Goal: Task Accomplishment & Management: Use online tool/utility

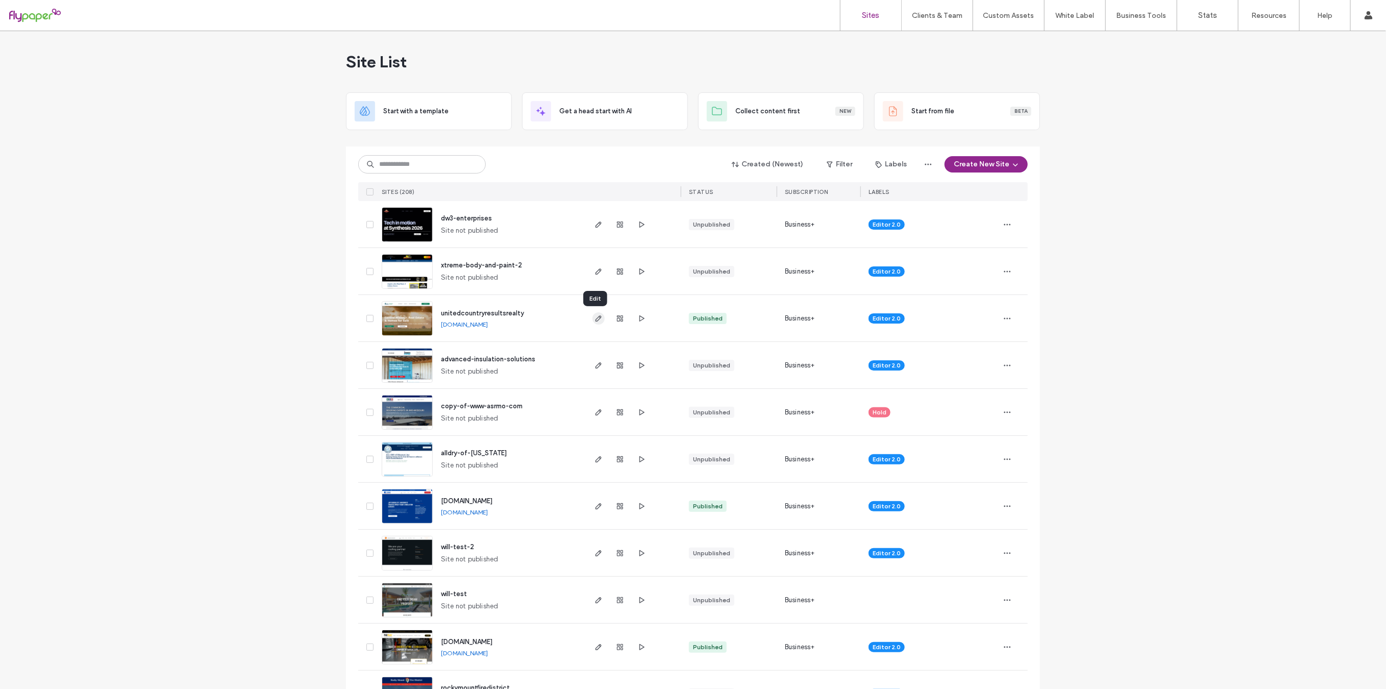
click at [600, 316] on span "button" at bounding box center [599, 318] width 12 height 12
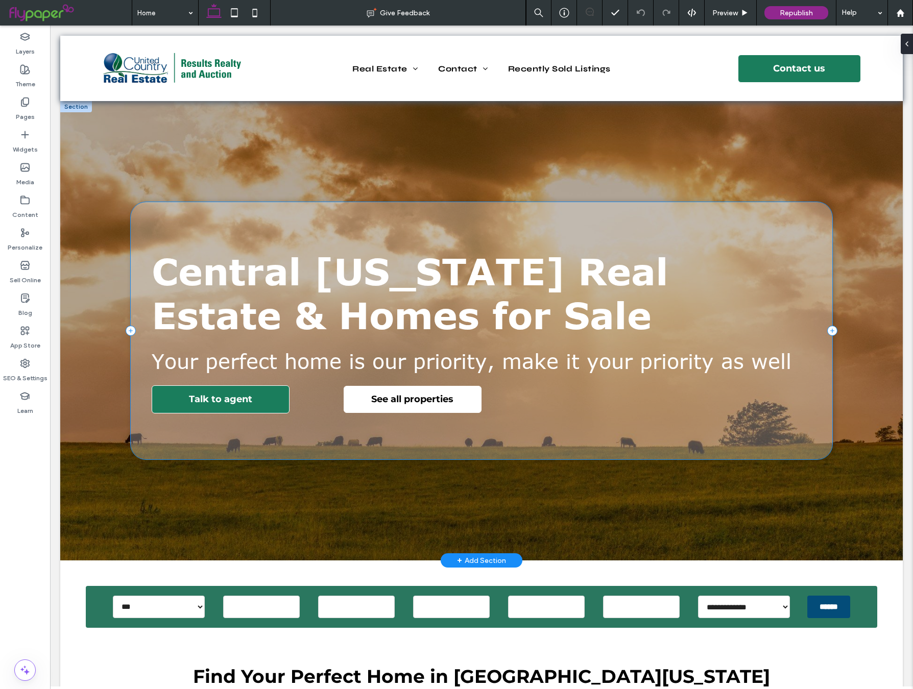
click at [802, 228] on div "Talk to agent See all properties Central [US_STATE] Real Estate & Homes for Sal…" at bounding box center [481, 330] width 701 height 257
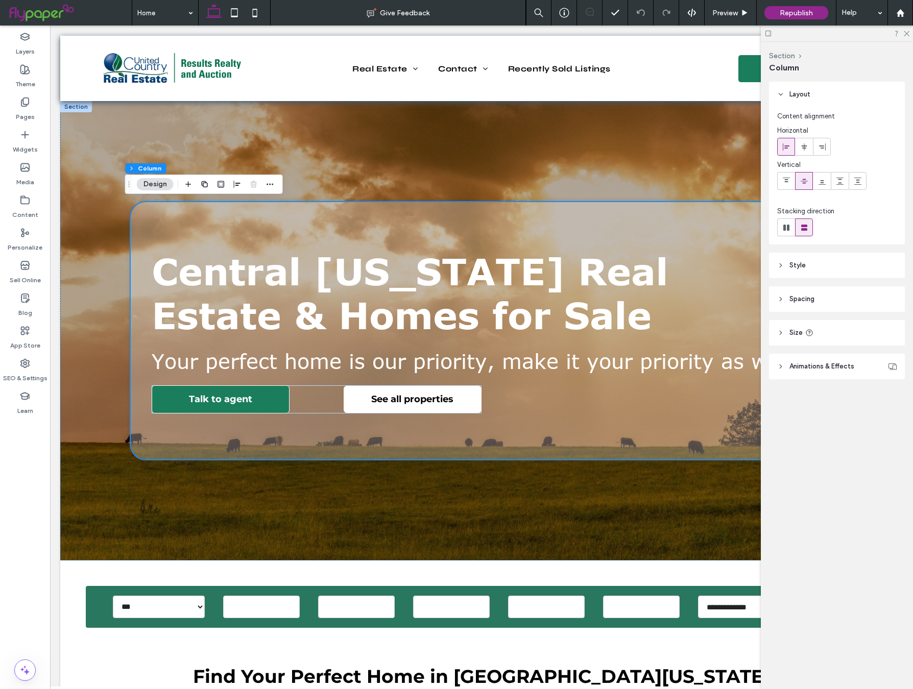
click at [794, 302] on span "Spacing" at bounding box center [801, 299] width 25 height 10
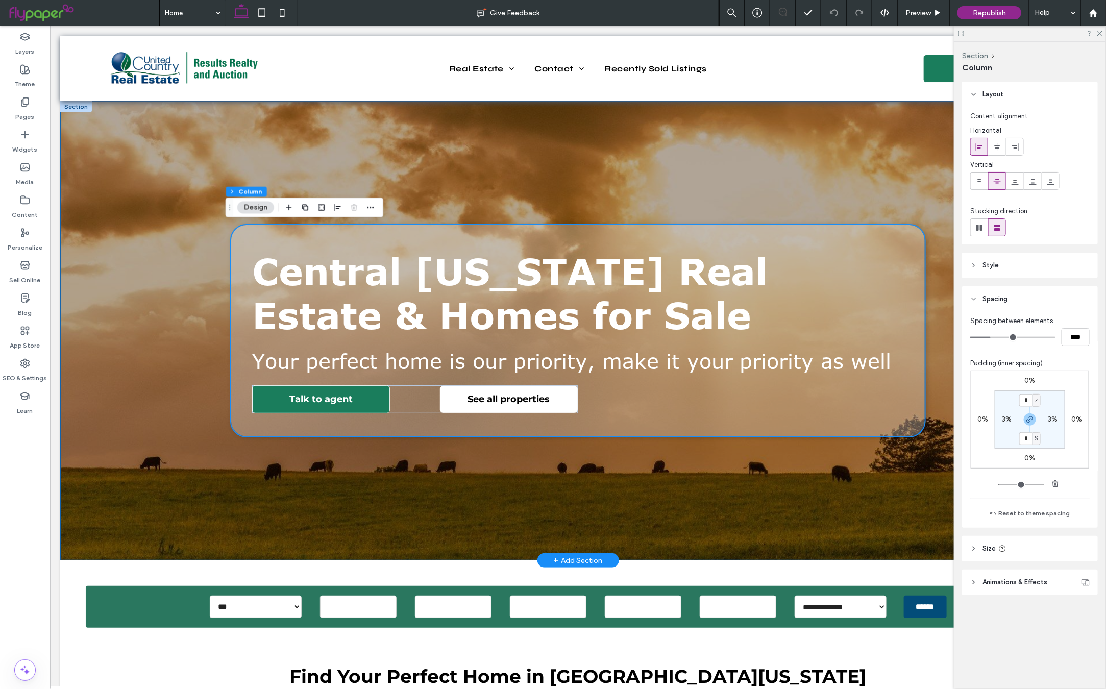
click at [867, 159] on div "Talk to agent See all properties Central [US_STATE] Real Estate & Homes for Sal…" at bounding box center [577, 330] width 735 height 459
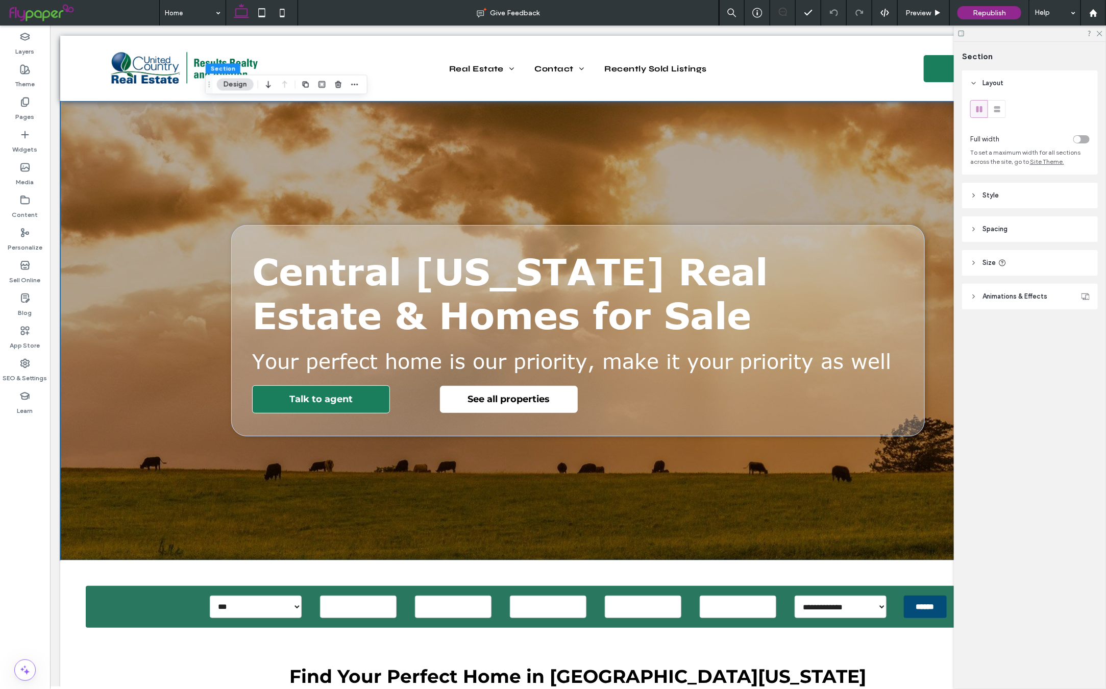
click at [993, 229] on span "Spacing" at bounding box center [994, 229] width 25 height 10
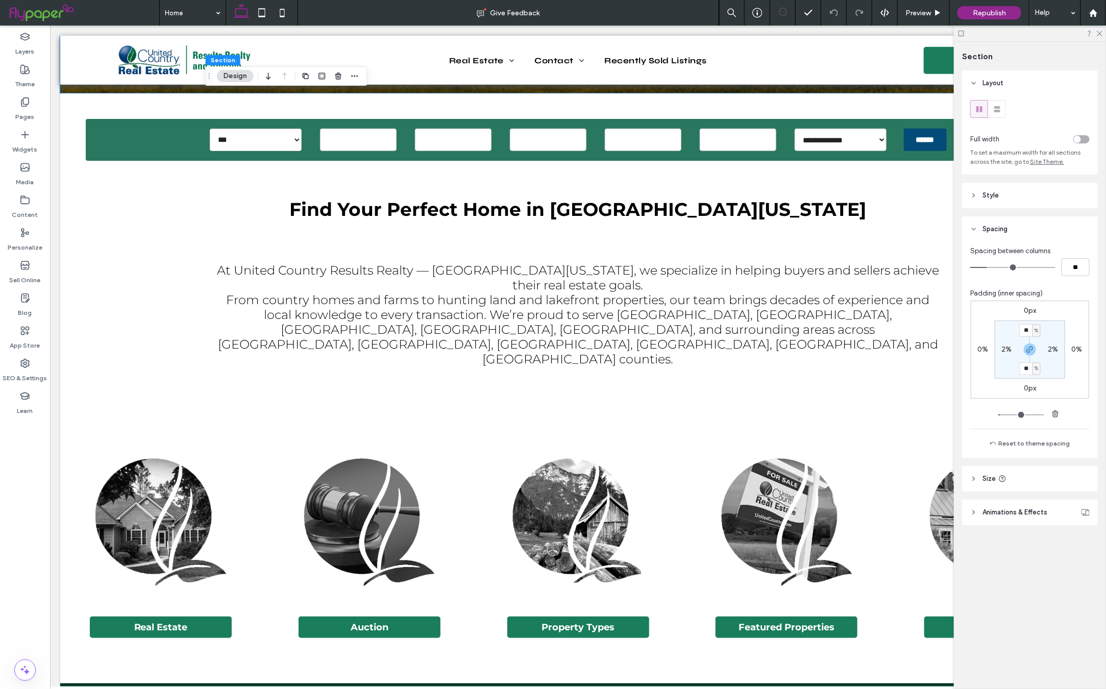
scroll to position [464, 0]
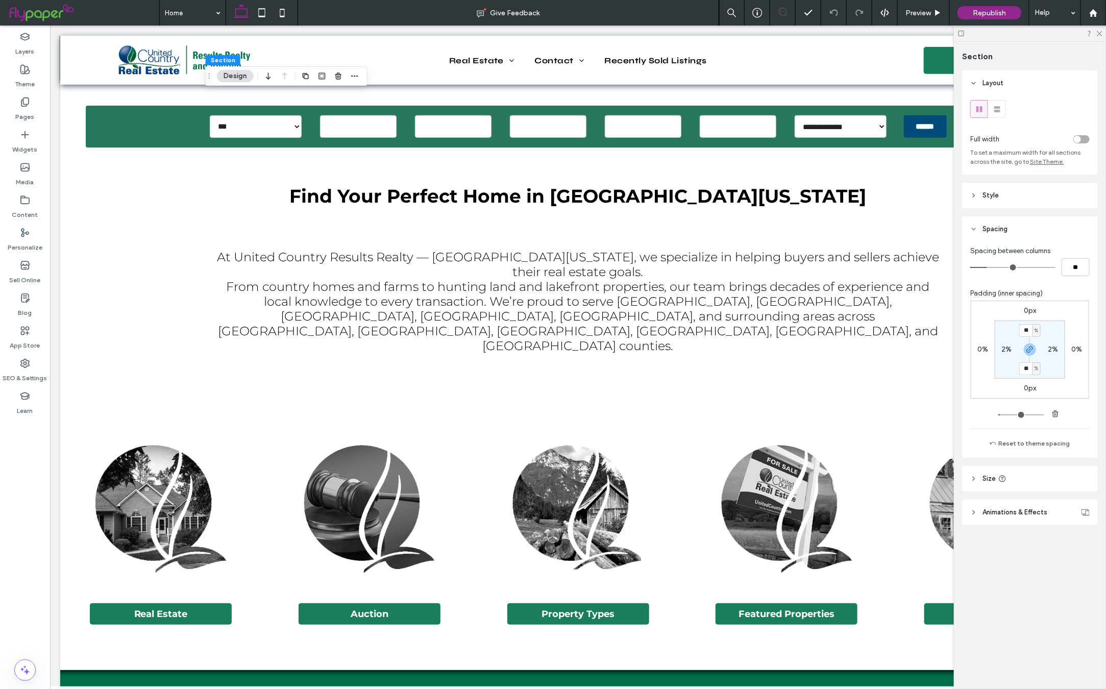
click at [962, 35] on icon at bounding box center [961, 34] width 8 height 8
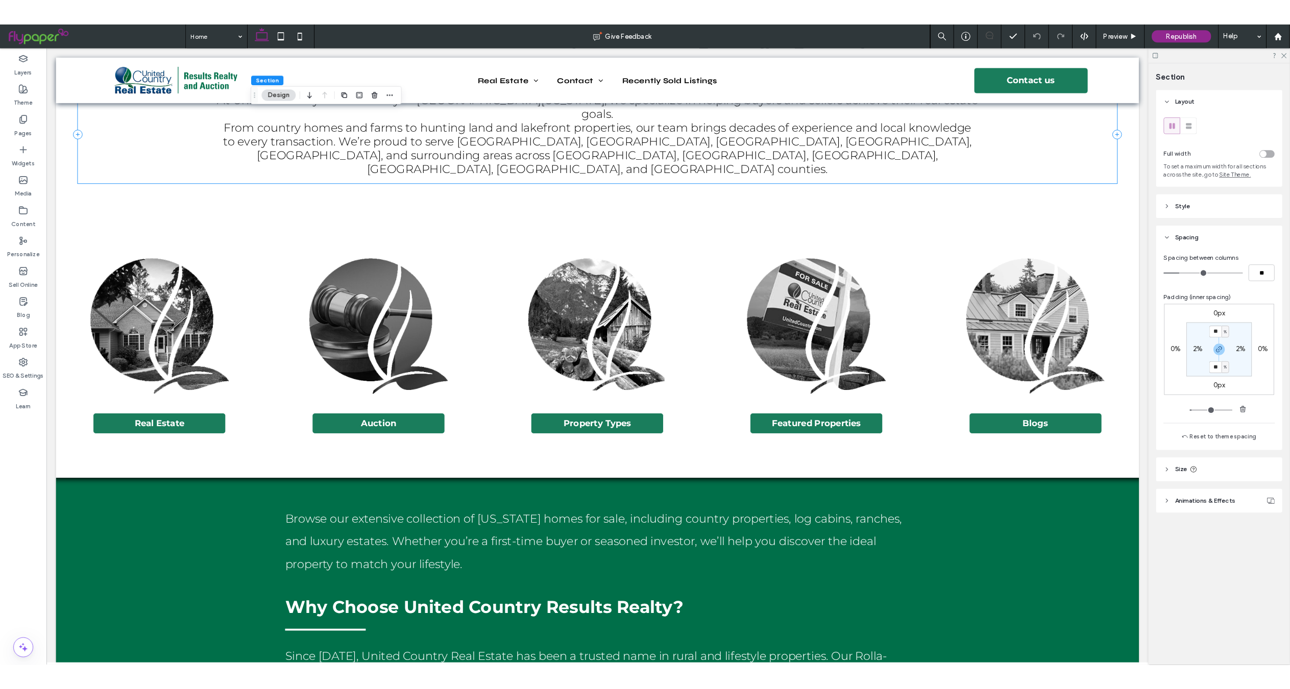
scroll to position [642, 0]
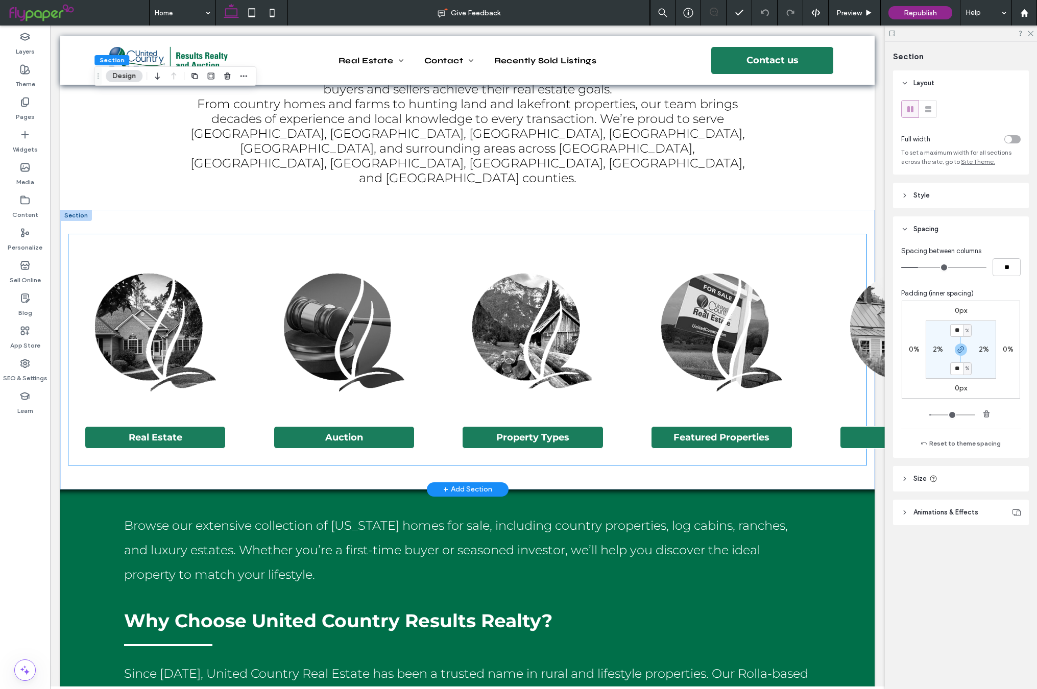
click at [843, 251] on img at bounding box center [910, 332] width 134 height 163
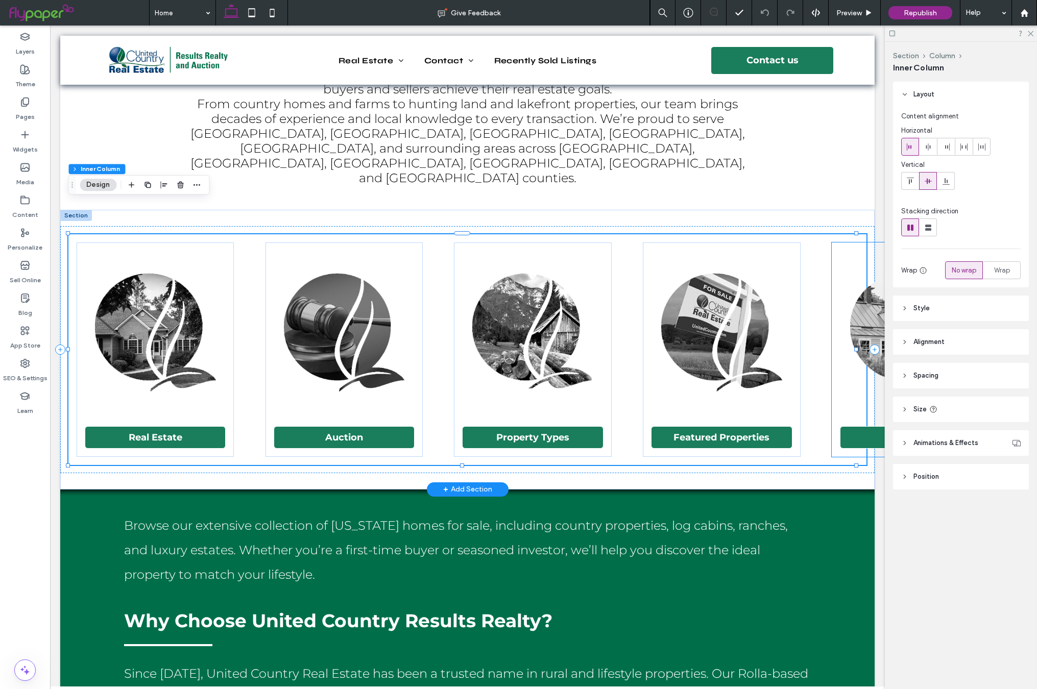
click at [843, 251] on img at bounding box center [910, 332] width 134 height 163
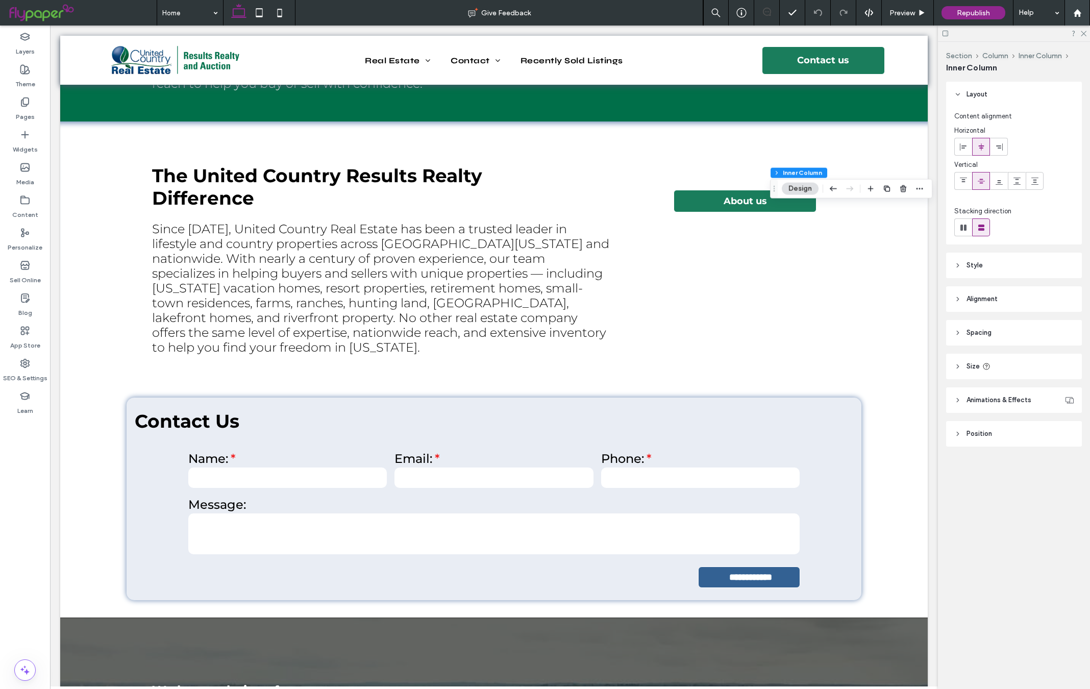
scroll to position [650, 0]
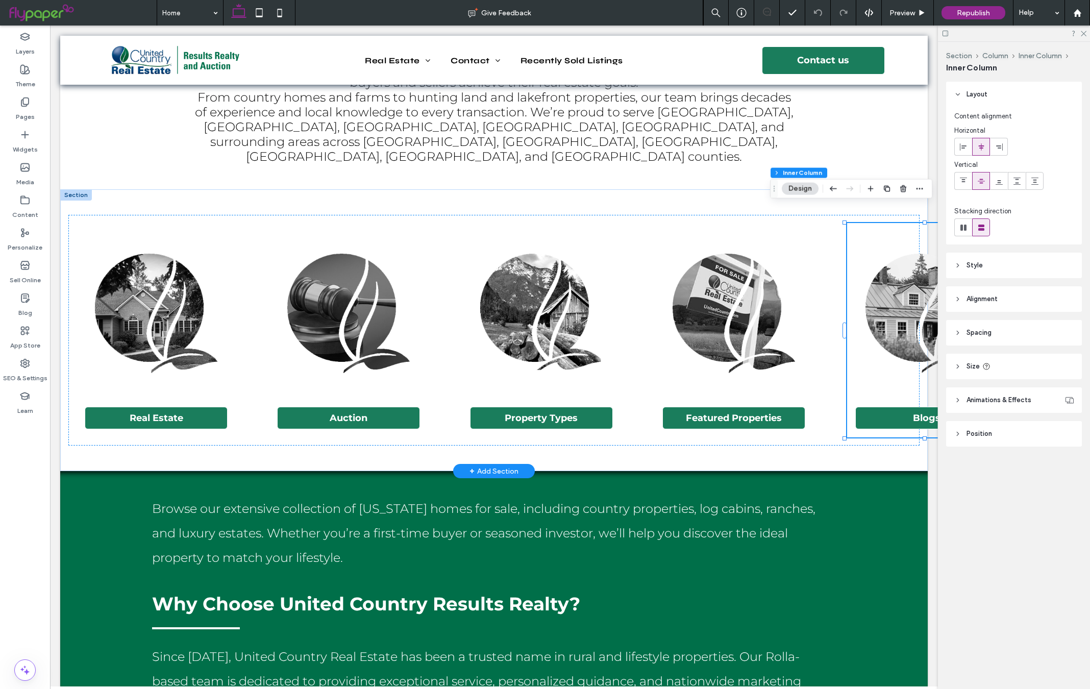
click at [892, 223] on div "Blogs" at bounding box center [926, 330] width 159 height 214
click at [91, 215] on div "Real Estate Auction Property Types Featured Properties Blogs" at bounding box center [493, 330] width 851 height 231
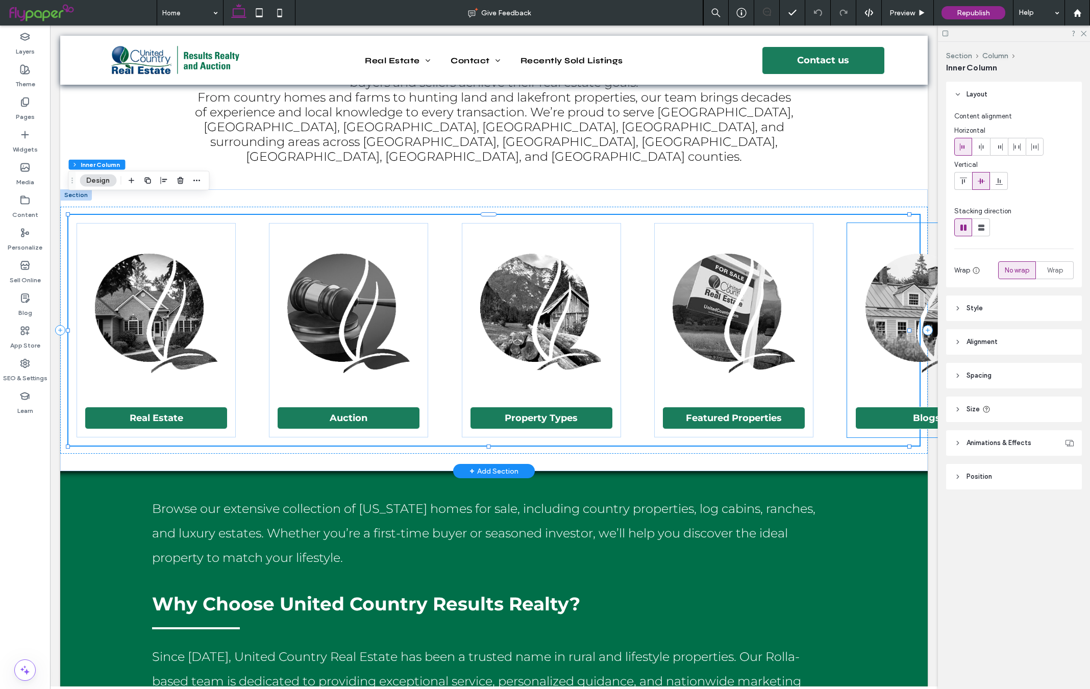
click at [870, 231] on img at bounding box center [927, 312] width 136 height 163
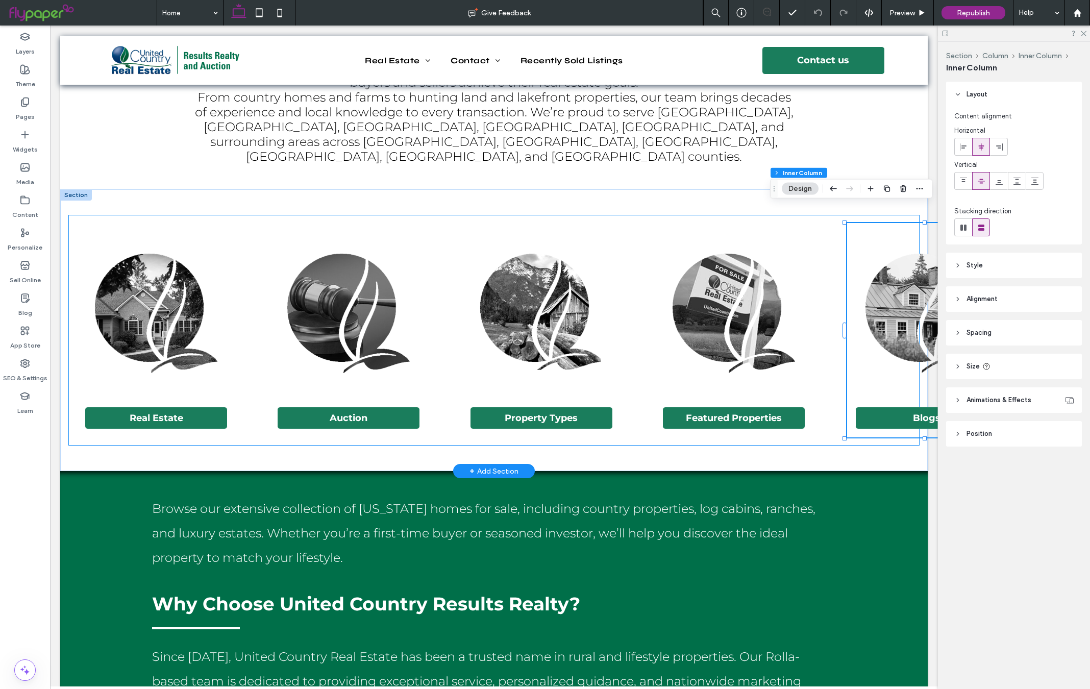
click at [732, 215] on div "Real Estate Auction Property Types Featured Properties Blogs" at bounding box center [493, 330] width 851 height 231
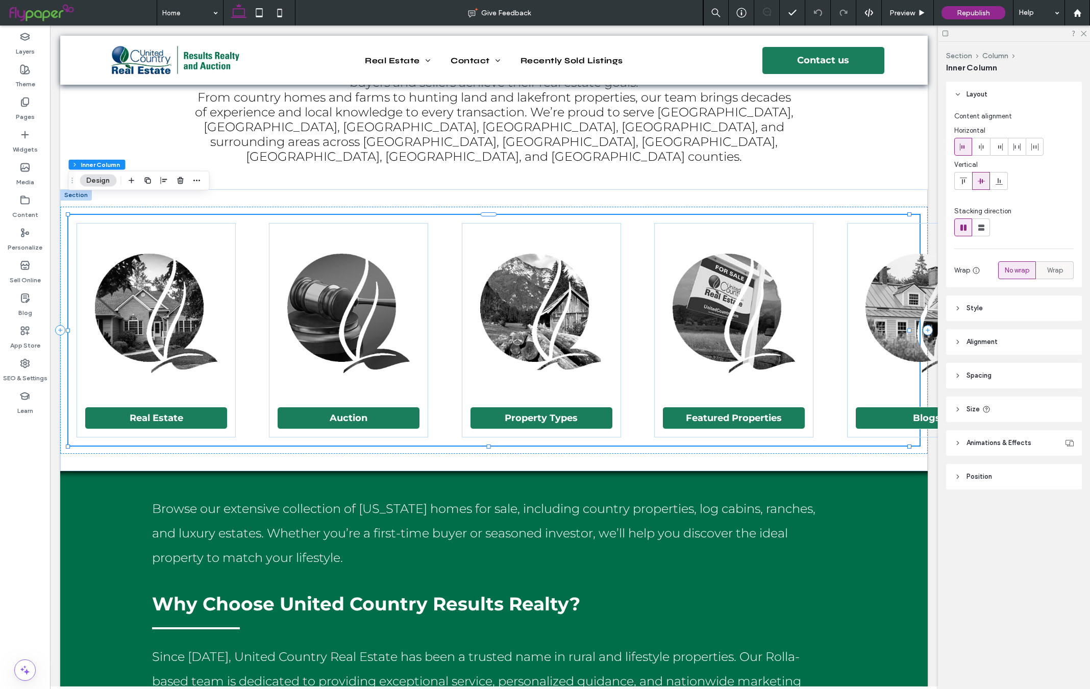
click at [1060, 274] on span "Wrap" at bounding box center [1055, 270] width 16 height 10
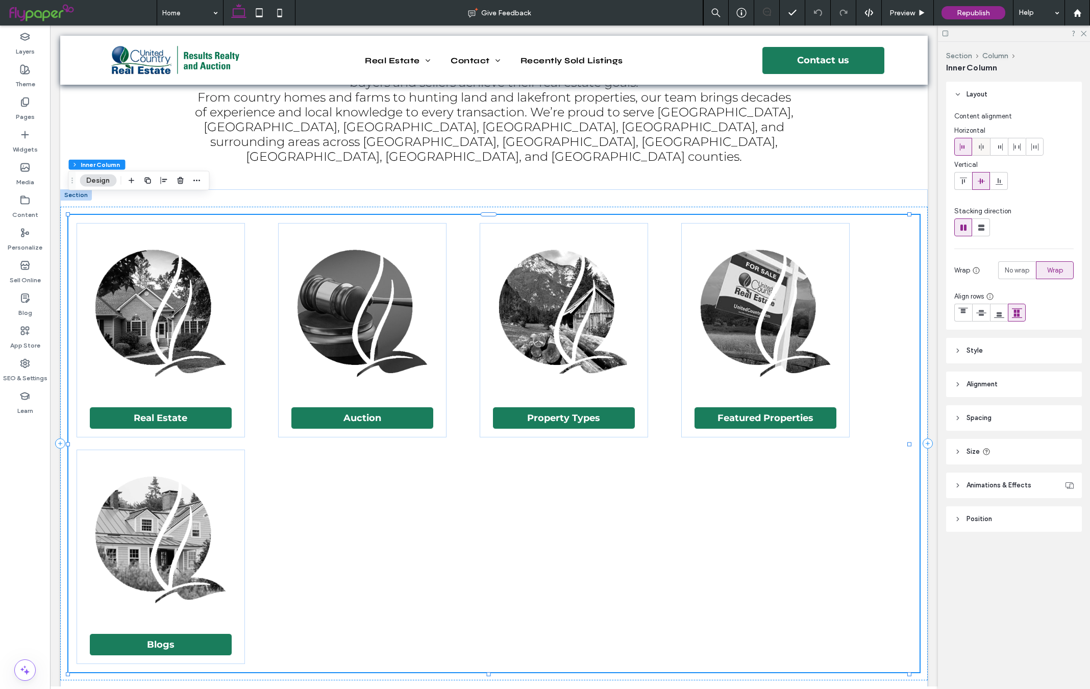
click at [979, 145] on use at bounding box center [981, 146] width 5 height 7
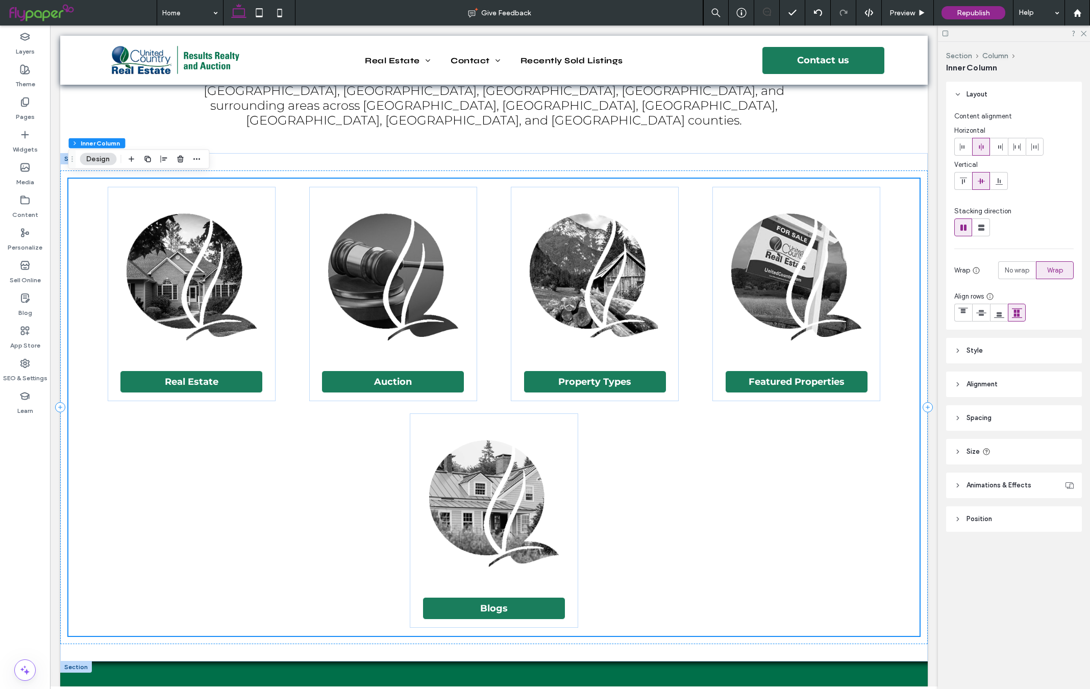
scroll to position [707, 0]
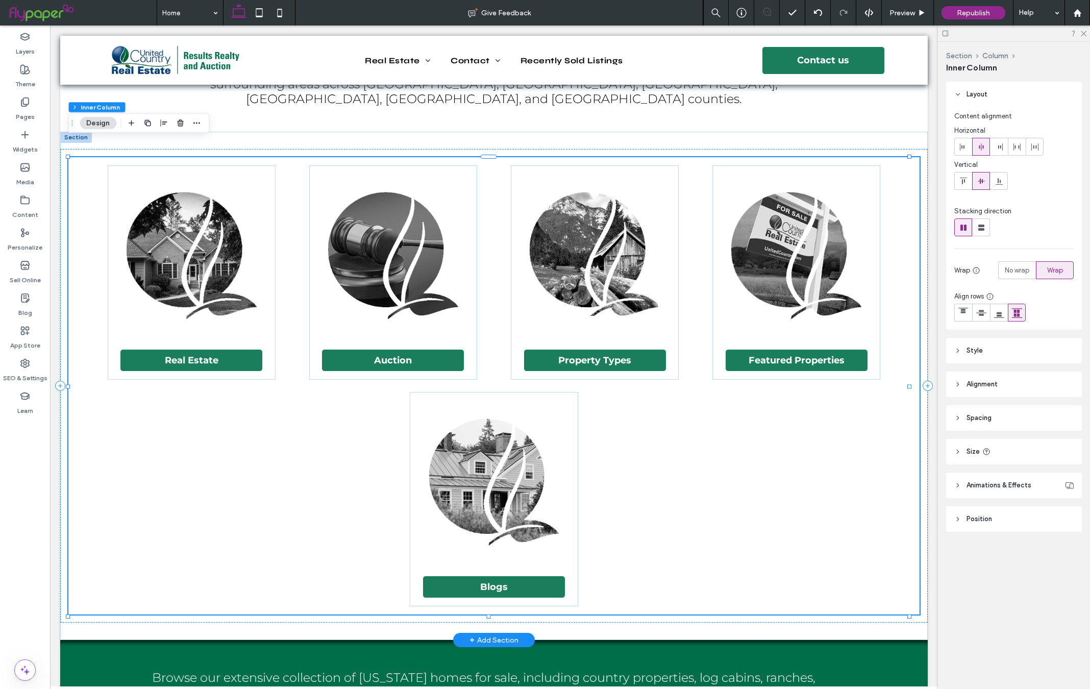
click at [832, 444] on div "Real Estate Auction Property Types Featured Properties Blogs" at bounding box center [493, 385] width 851 height 457
click at [975, 420] on span "Spacing" at bounding box center [979, 418] width 25 height 10
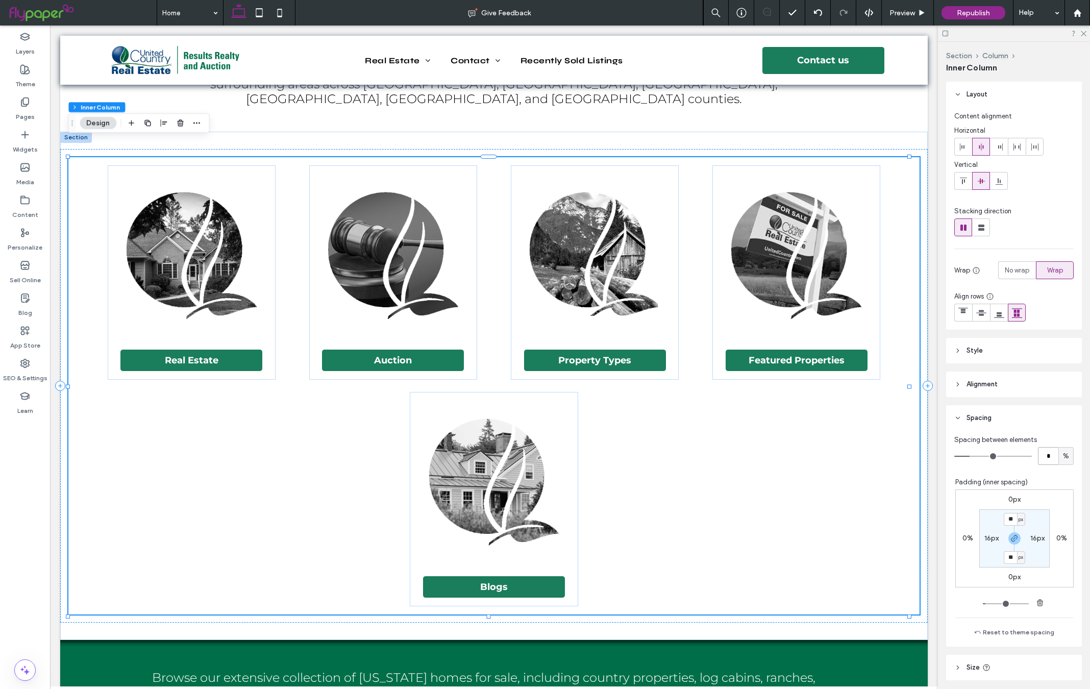
click at [1040, 456] on input "*" at bounding box center [1048, 456] width 20 height 18
type input "*"
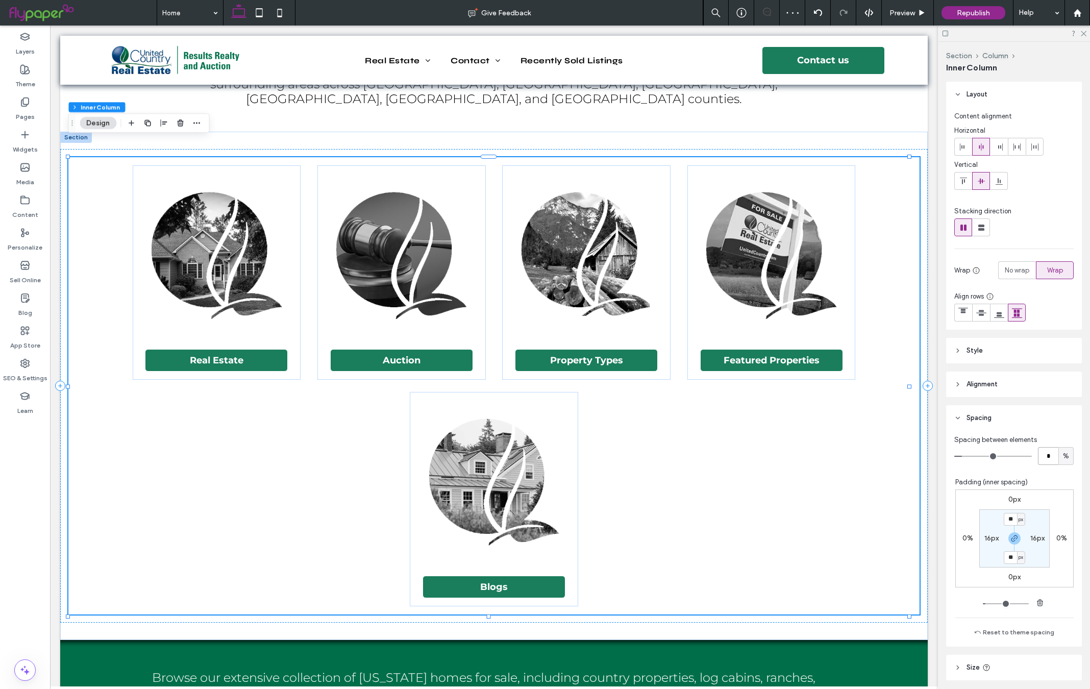
type input "*"
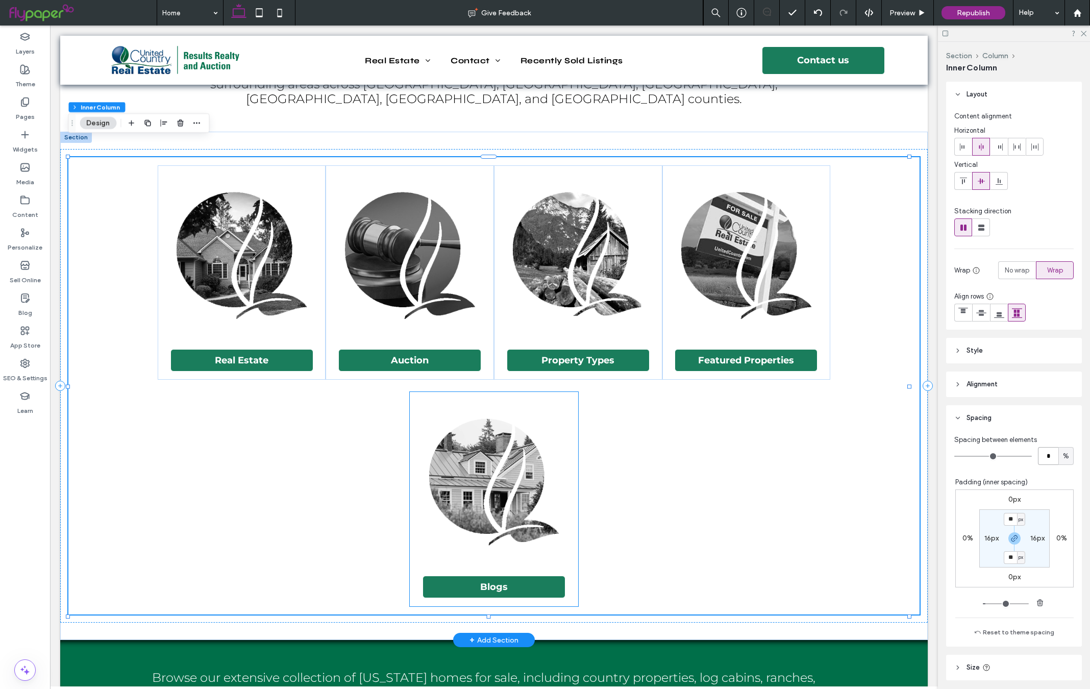
click at [553, 400] on img at bounding box center [494, 481] width 144 height 163
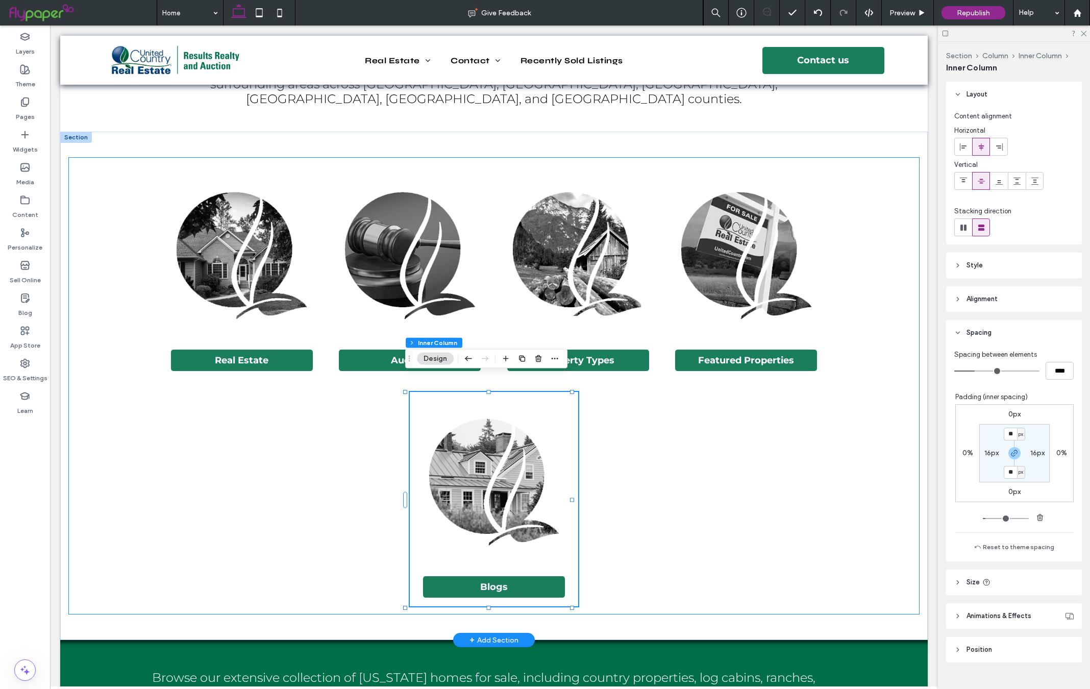
click at [847, 455] on div "Real Estate Auction Property Types Featured Properties Blogs" at bounding box center [493, 385] width 851 height 457
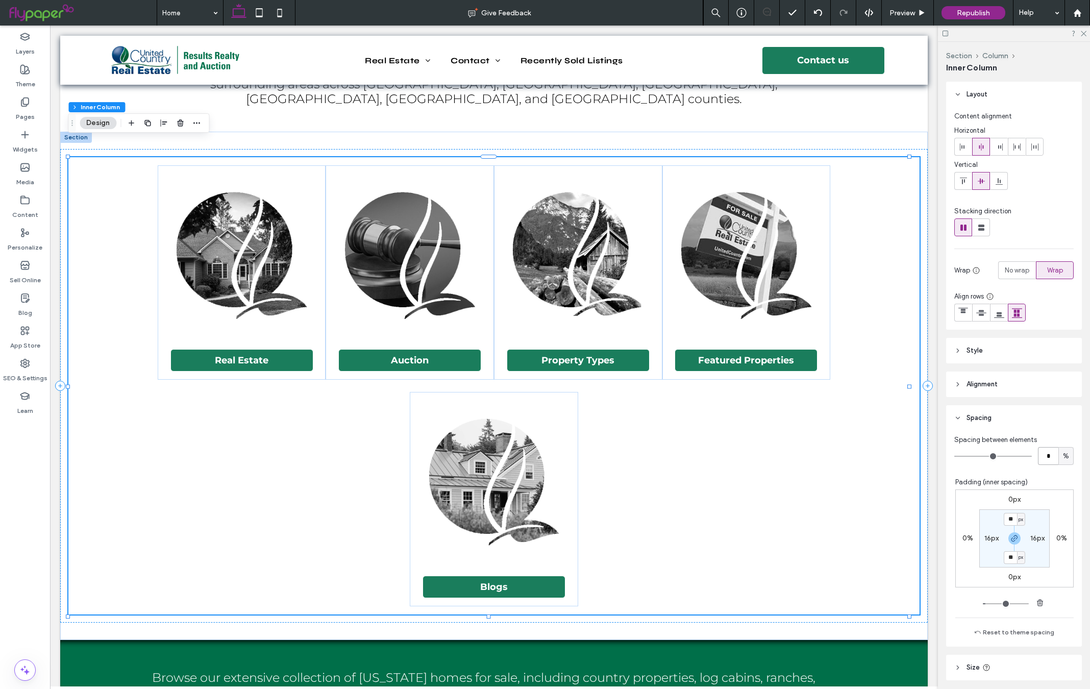
click at [1042, 459] on input "*" at bounding box center [1048, 456] width 20 height 18
type input "*"
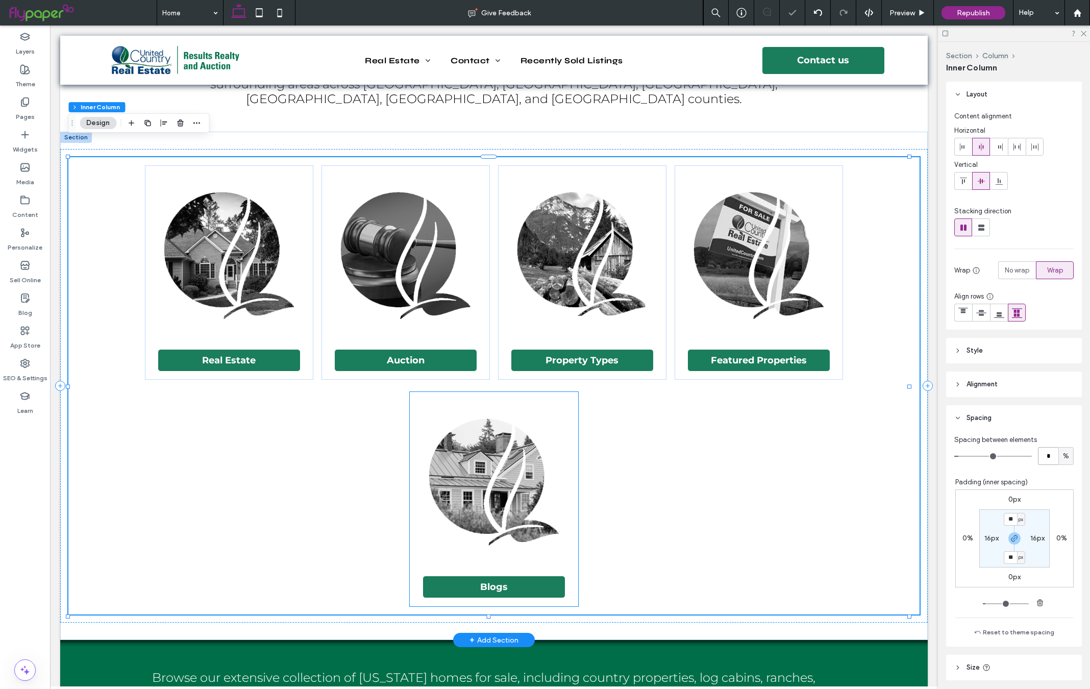
click at [566, 408] on div "Blogs" at bounding box center [494, 499] width 168 height 214
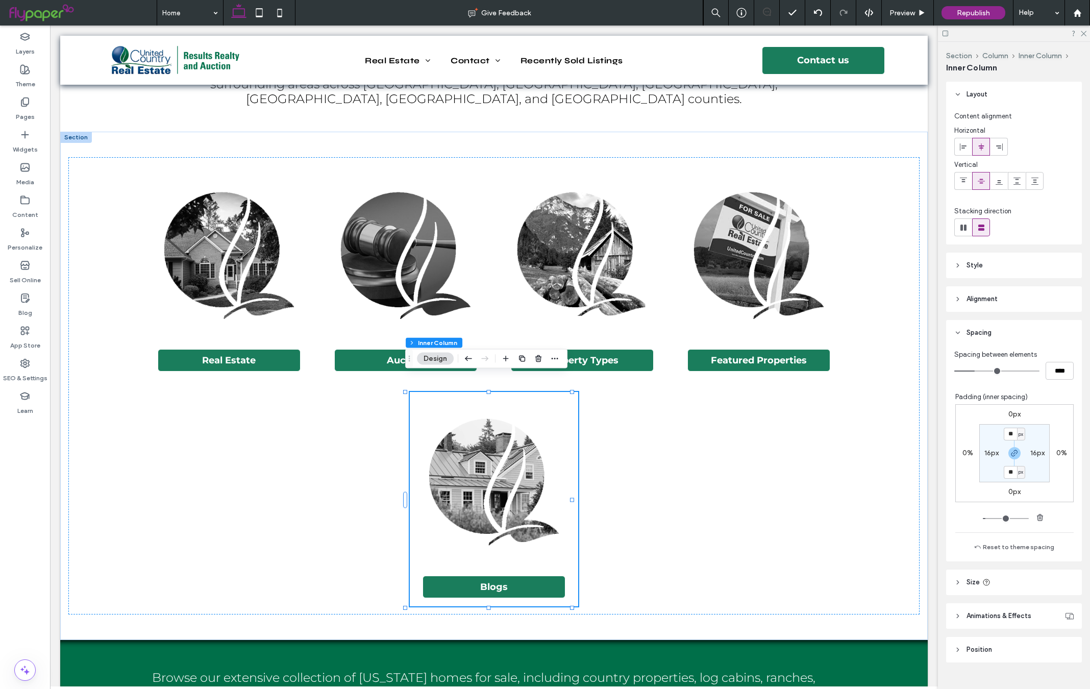
click at [985, 449] on label "16px" at bounding box center [992, 453] width 14 height 9
type input "*"
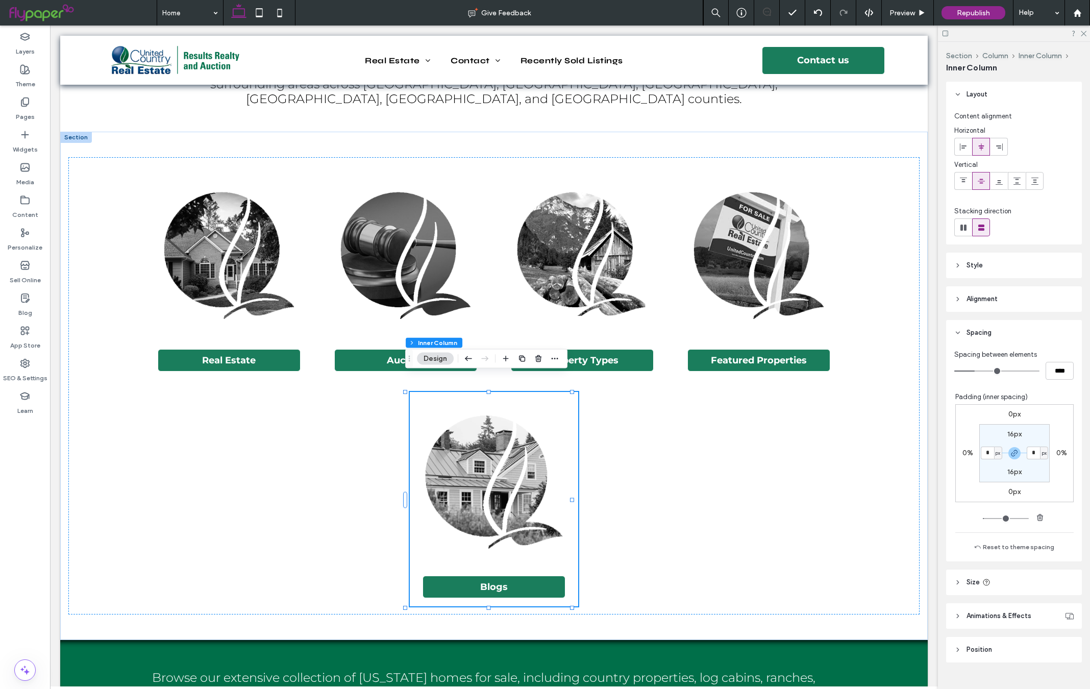
type input "*"
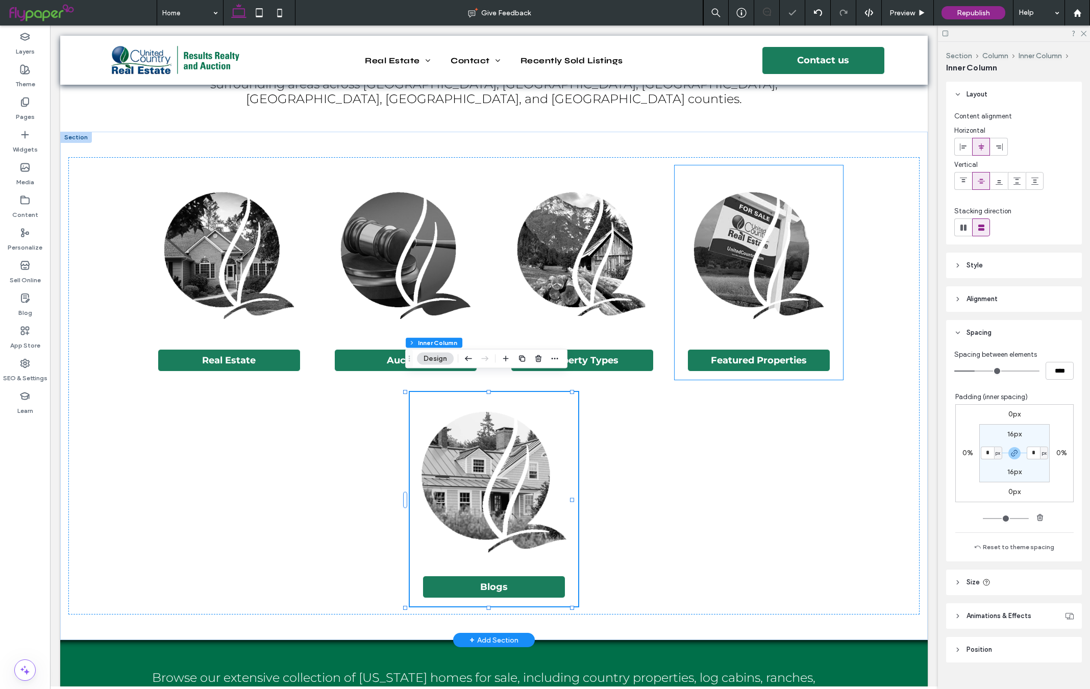
click at [739, 248] on img at bounding box center [759, 255] width 144 height 163
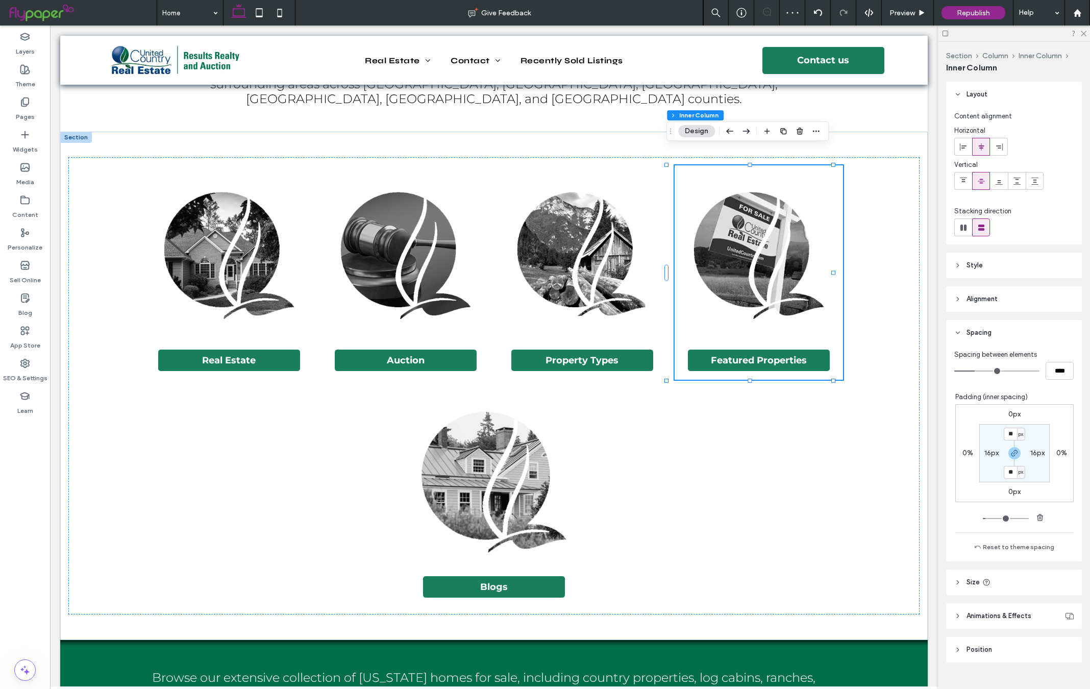
click at [985, 451] on label "16px" at bounding box center [992, 453] width 14 height 9
type input "*"
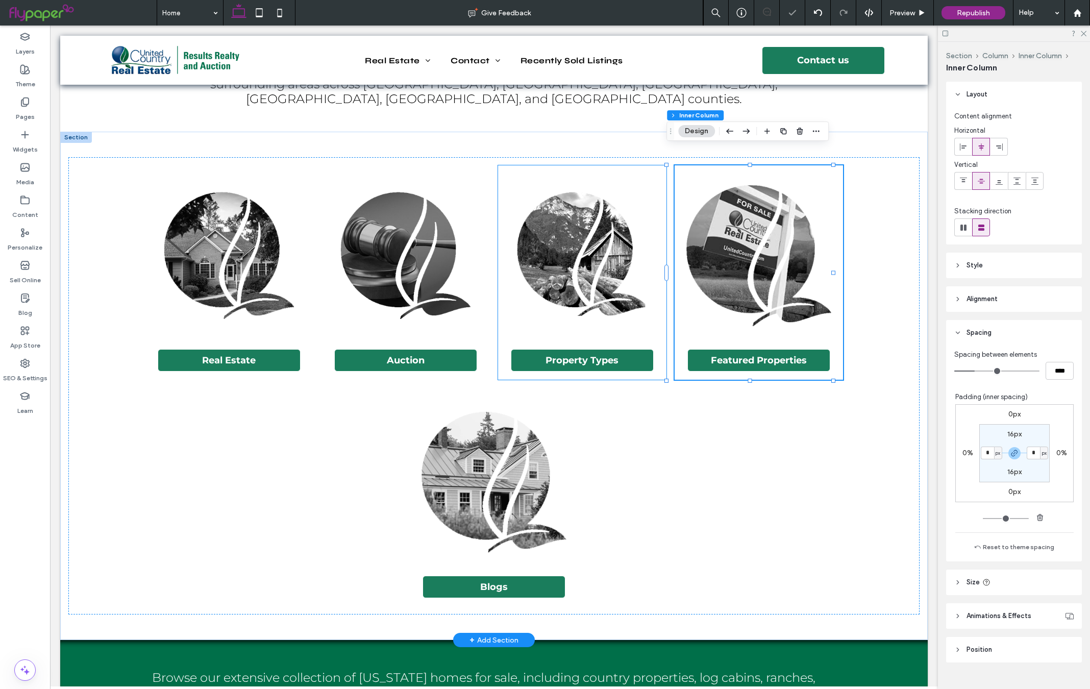
click at [595, 219] on img at bounding box center [582, 255] width 144 height 163
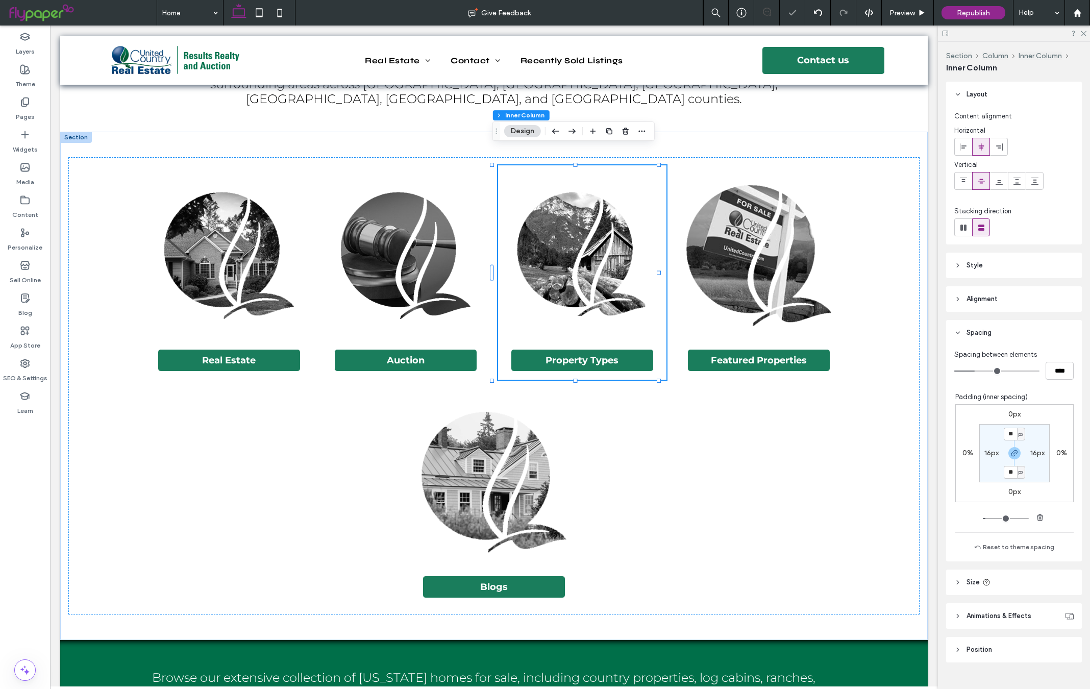
click at [985, 451] on label "16px" at bounding box center [992, 453] width 14 height 9
type input "*"
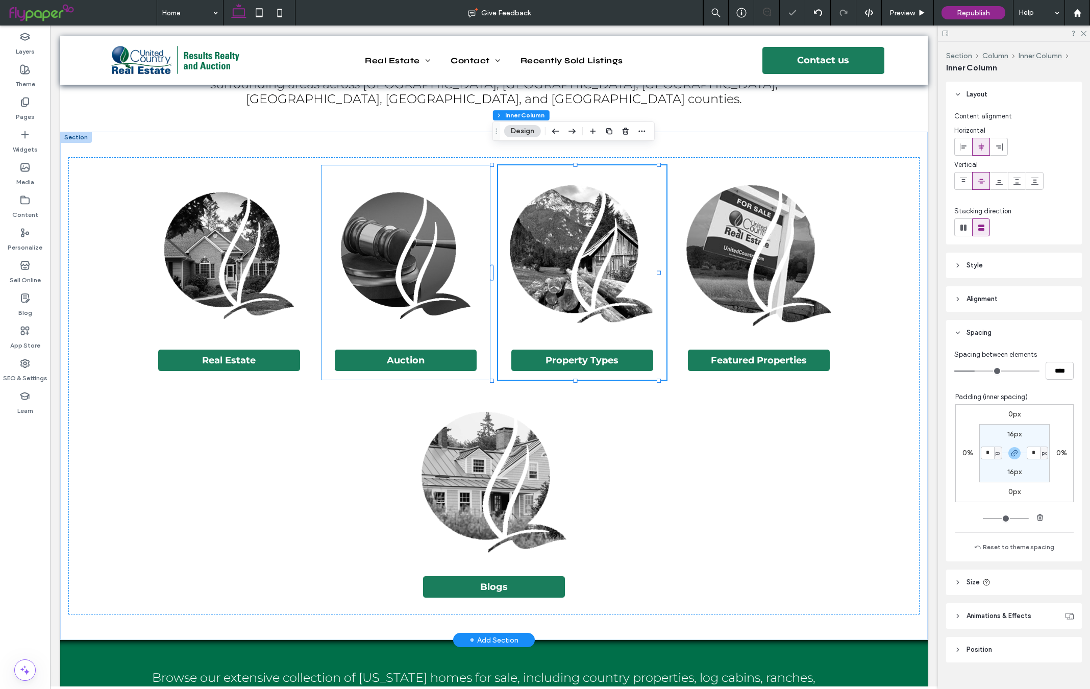
click at [452, 240] on img at bounding box center [406, 255] width 144 height 163
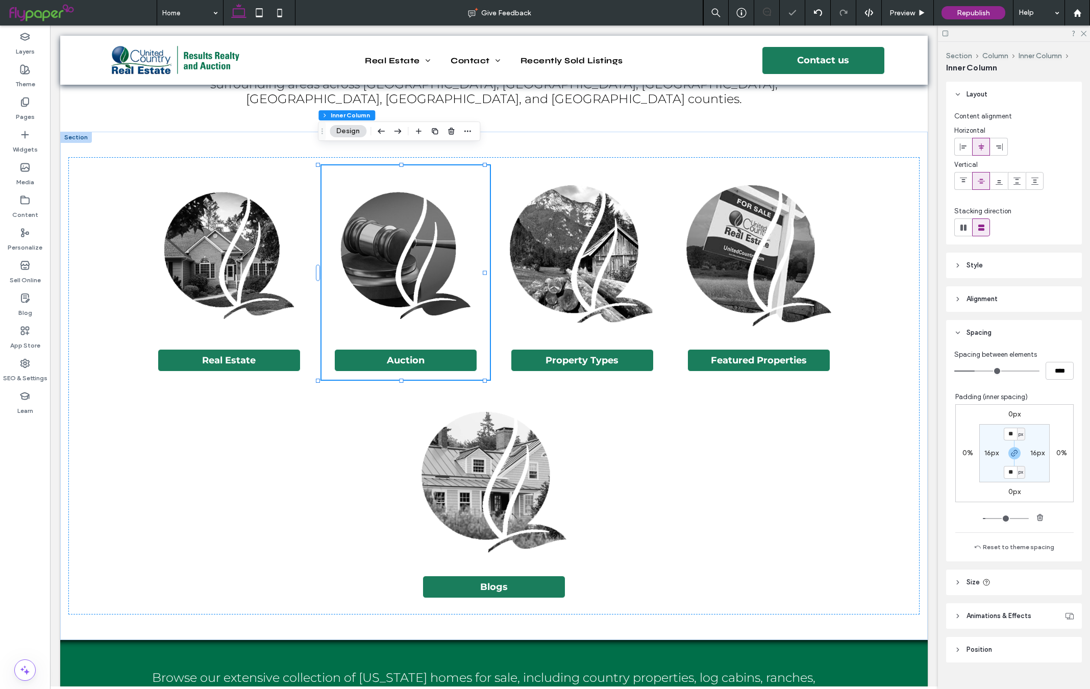
click at [985, 450] on label "16px" at bounding box center [992, 453] width 14 height 9
type input "*"
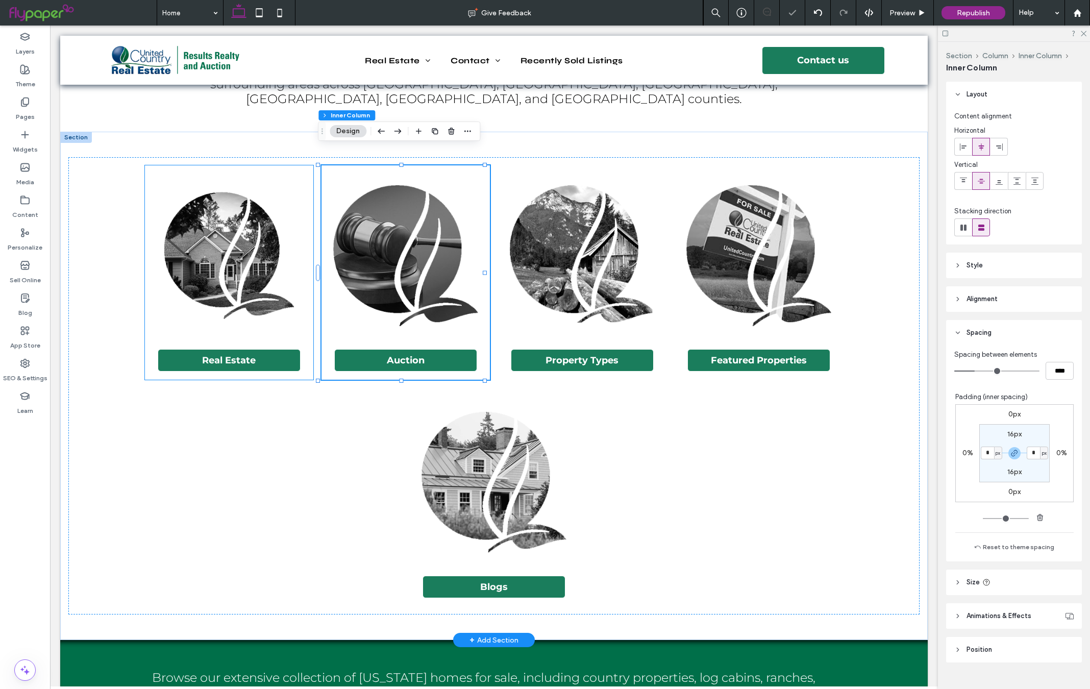
click at [237, 243] on img at bounding box center [229, 255] width 144 height 163
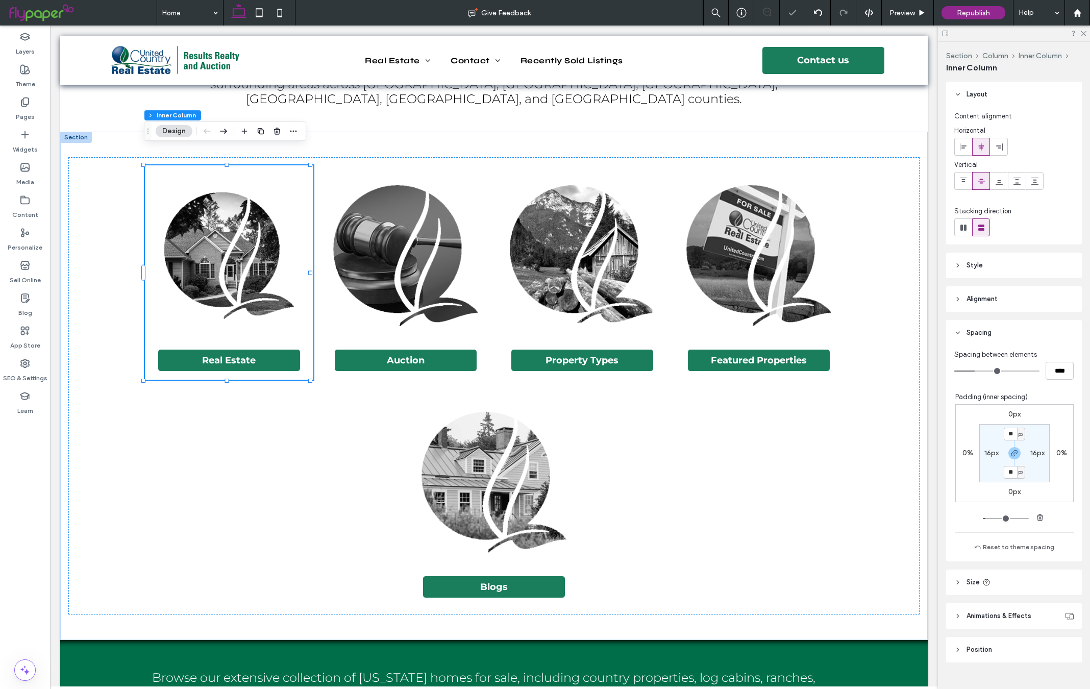
click at [985, 454] on label "16px" at bounding box center [992, 453] width 14 height 9
type input "*"
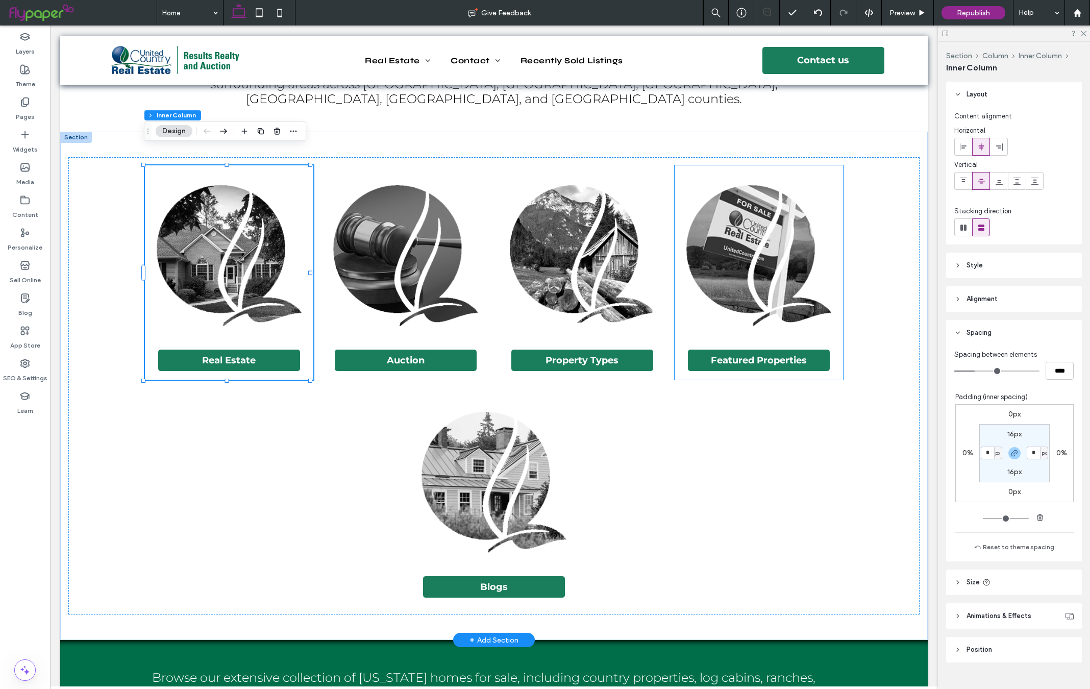
click at [804, 236] on img at bounding box center [759, 255] width 160 height 163
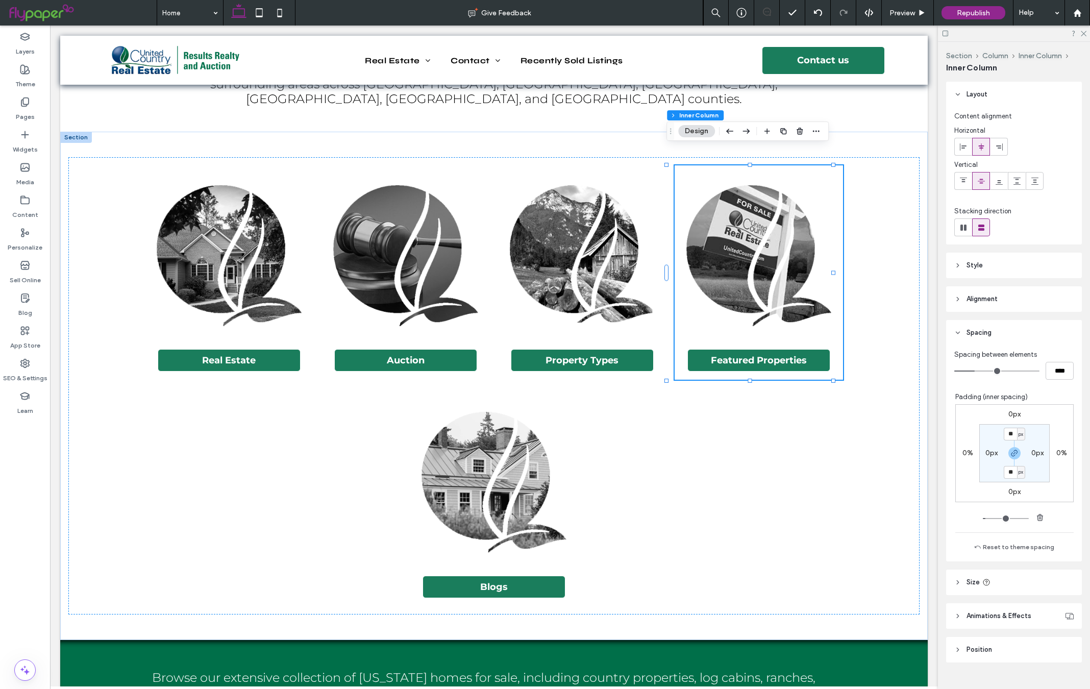
click at [966, 578] on header "Size" at bounding box center [1014, 583] width 136 height 26
click at [899, 189] on div "Real Estate Auction Property Types Featured Properties Blogs" at bounding box center [493, 385] width 851 height 457
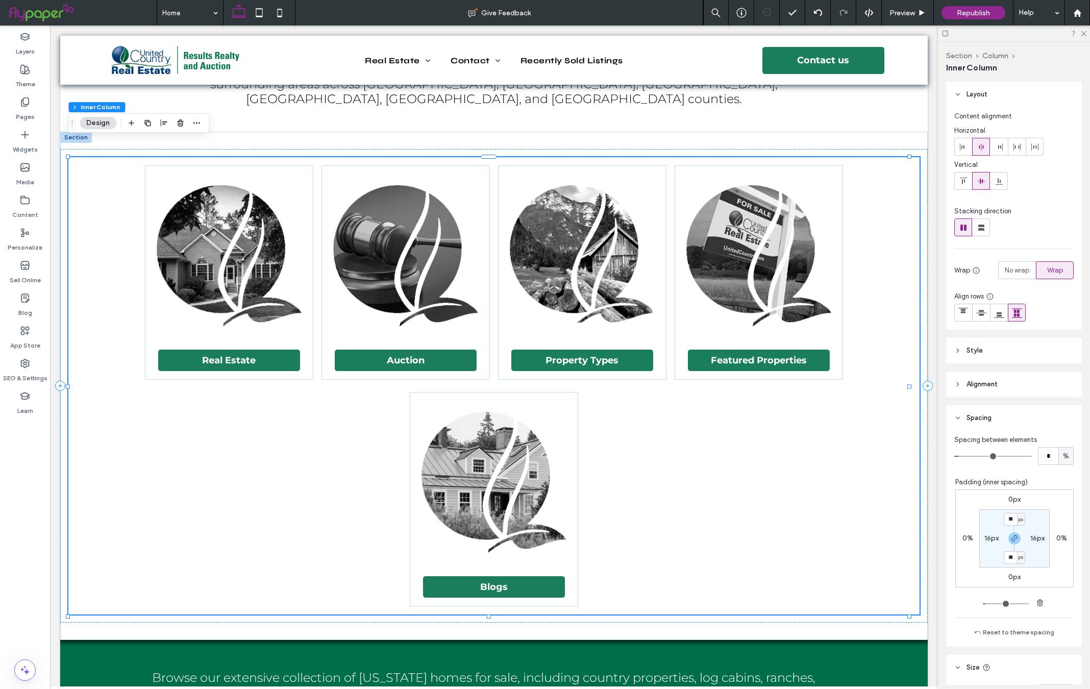
click at [985, 538] on label "16px" at bounding box center [992, 538] width 14 height 9
type input "*"
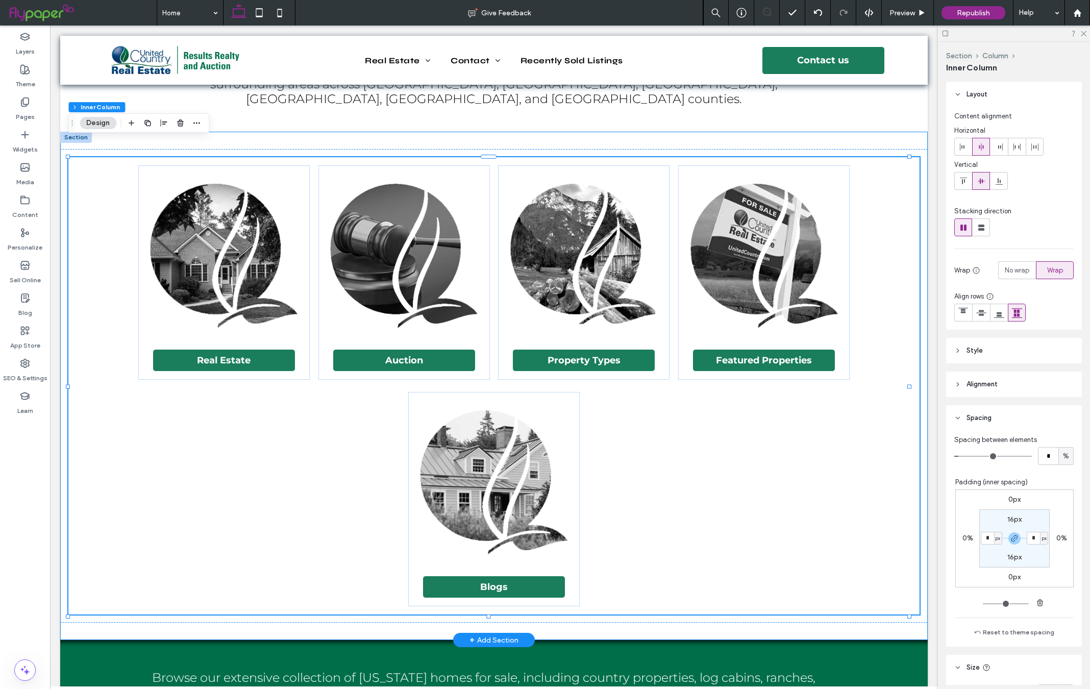
click at [851, 132] on div "Real Estate Auction Property Types Featured Properties Blogs" at bounding box center [494, 386] width 868 height 508
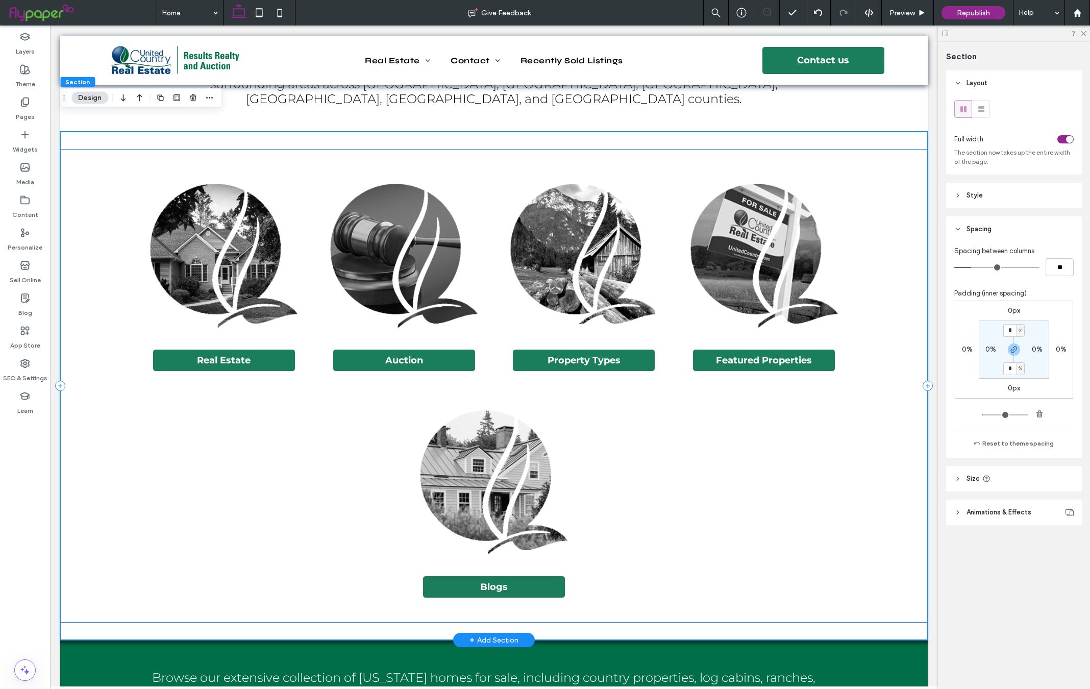
click at [891, 149] on div "Real Estate Auction Property Types Featured Properties Blogs" at bounding box center [494, 386] width 868 height 474
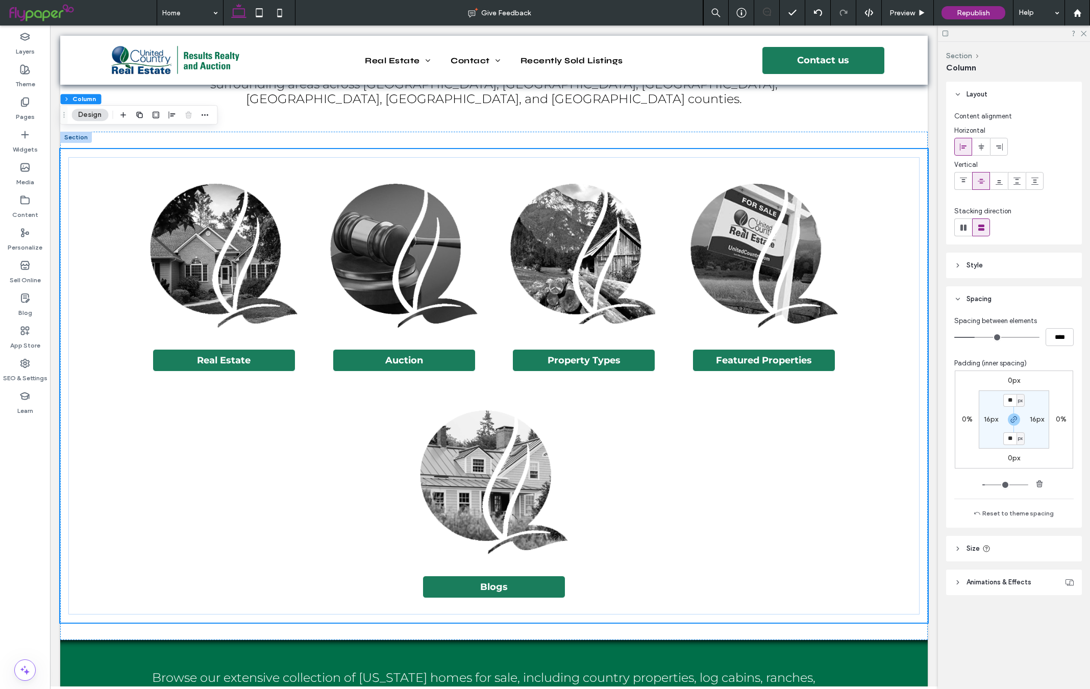
click at [988, 417] on label "16px" at bounding box center [991, 419] width 14 height 9
type input "*"
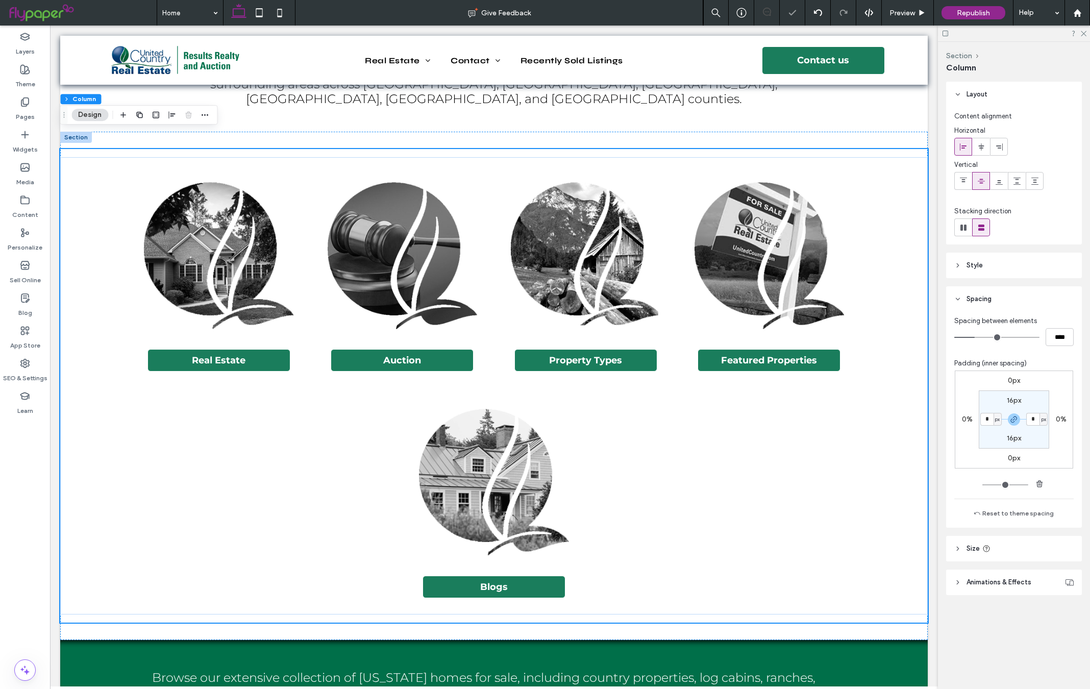
click at [1011, 400] on label "16px" at bounding box center [1014, 400] width 14 height 9
type input "**"
type input "*"
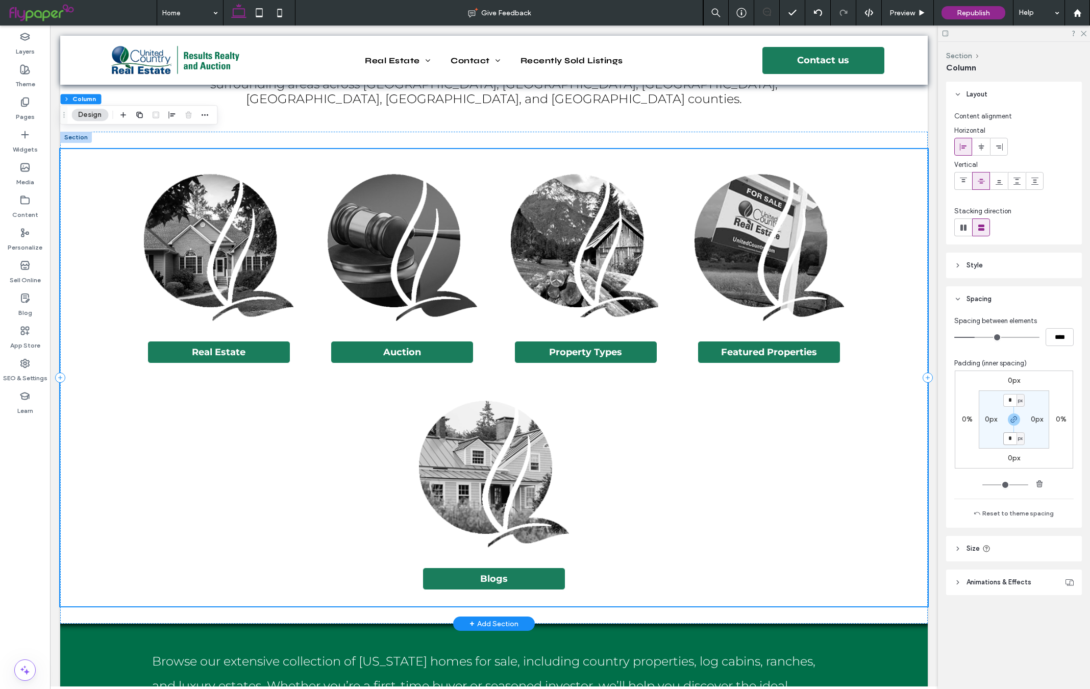
click at [764, 232] on img at bounding box center [769, 246] width 166 height 163
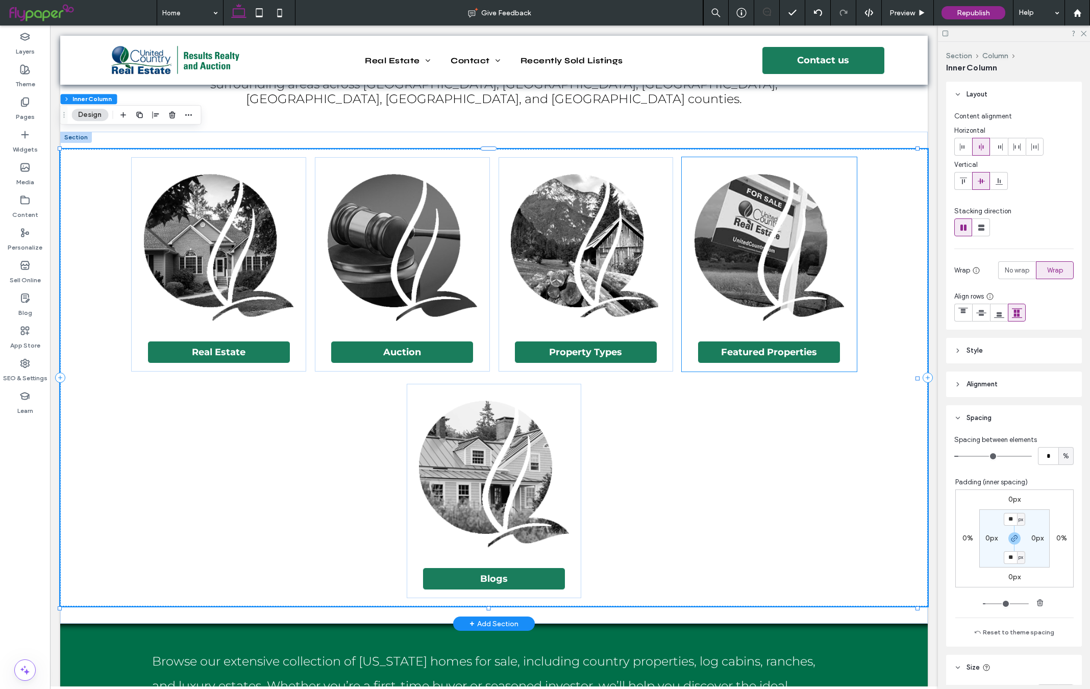
click at [843, 200] on div "Featured Properties" at bounding box center [769, 264] width 175 height 214
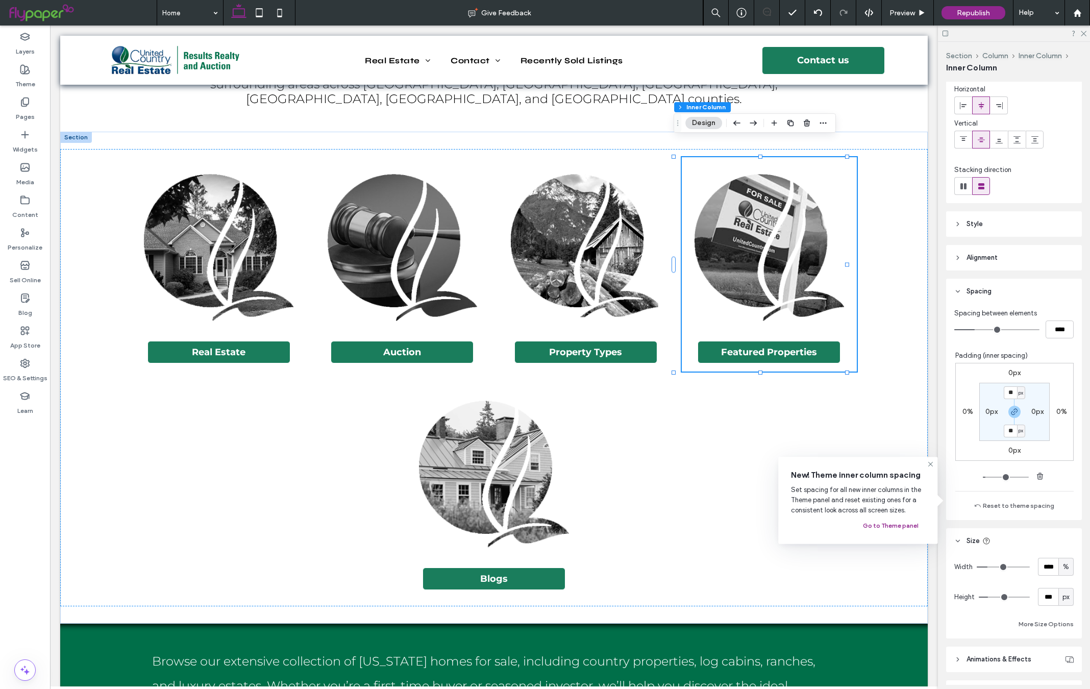
scroll to position [103, 0]
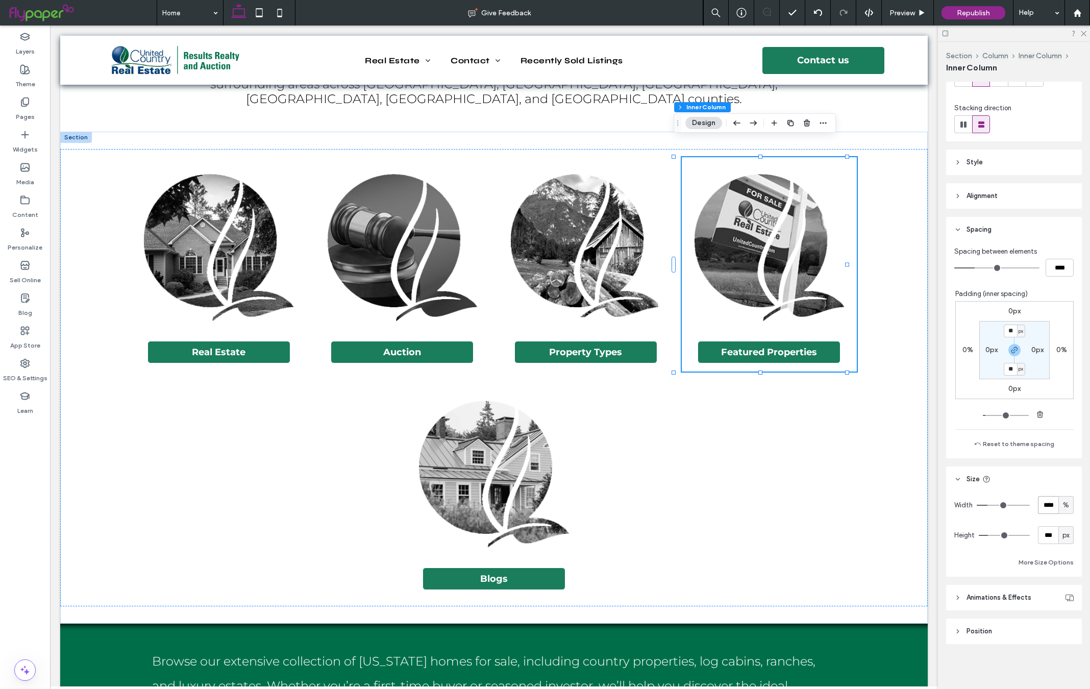
click at [1040, 505] on input "****" at bounding box center [1048, 505] width 20 height 18
type input "**"
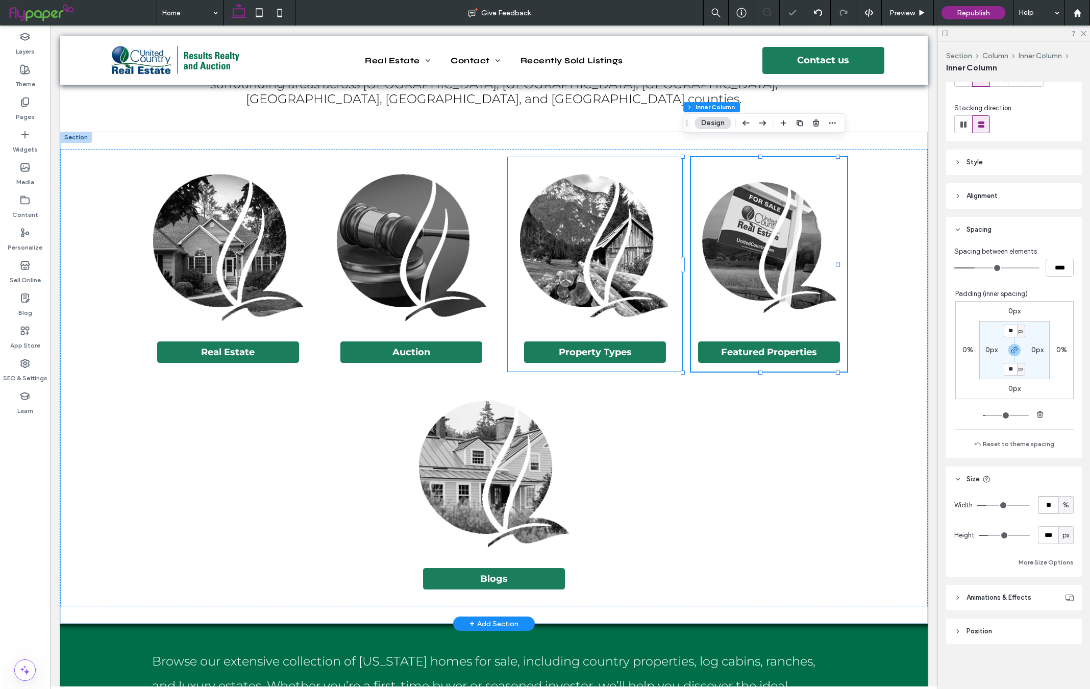
click at [660, 273] on img at bounding box center [595, 246] width 166 height 163
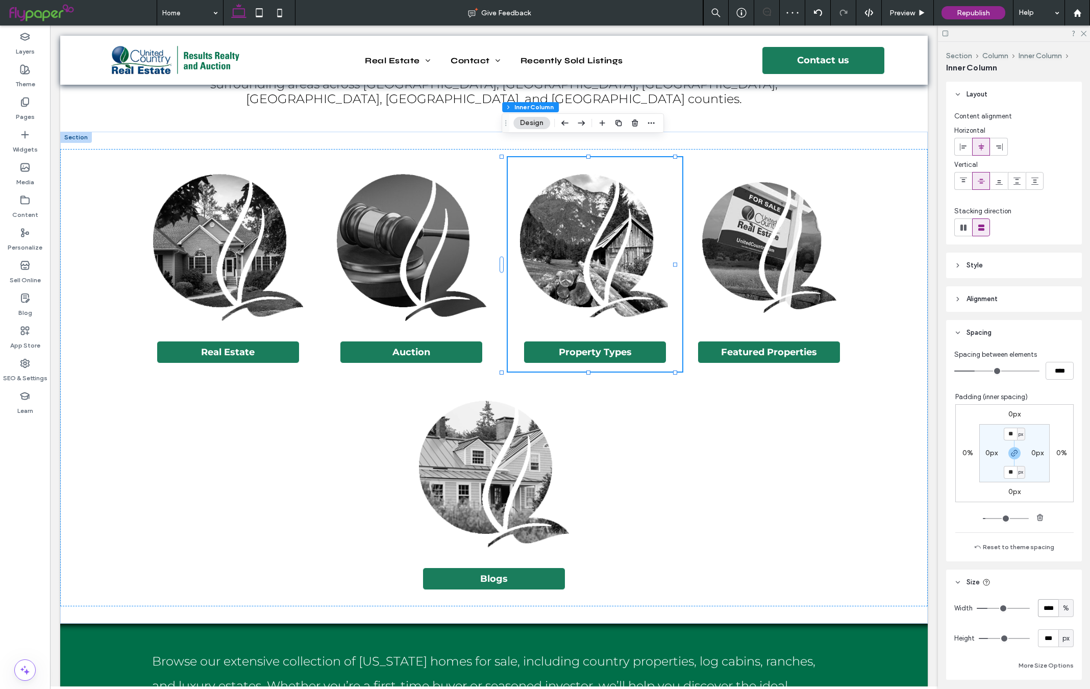
click at [1038, 611] on input "****" at bounding box center [1048, 608] width 20 height 18
type input "**"
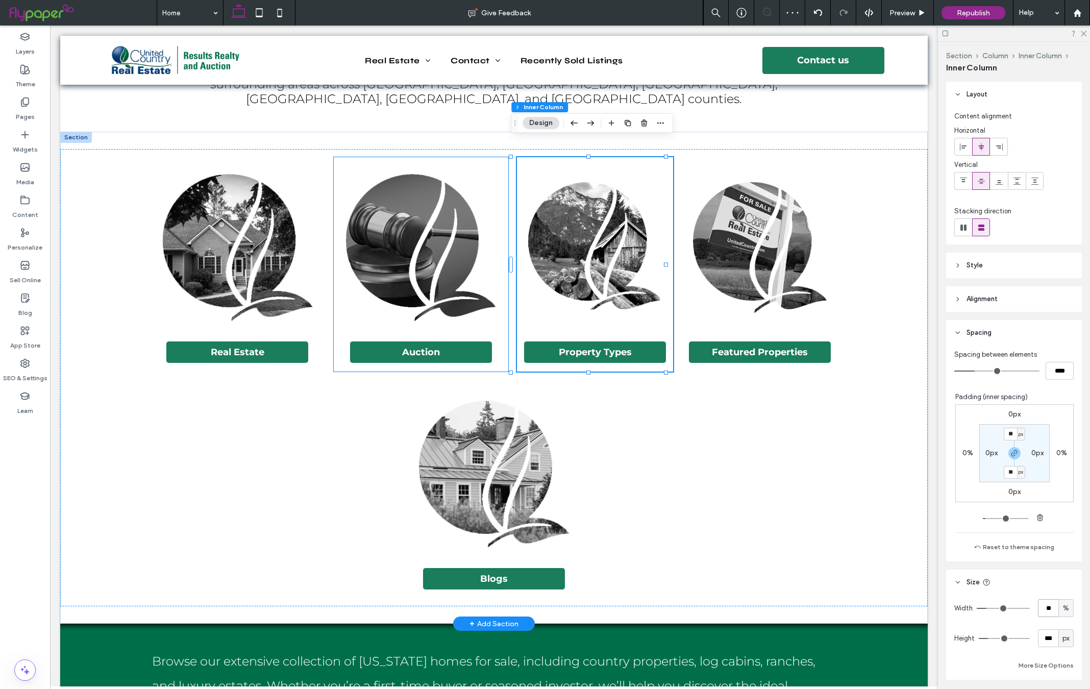
click at [487, 300] on img at bounding box center [421, 246] width 166 height 163
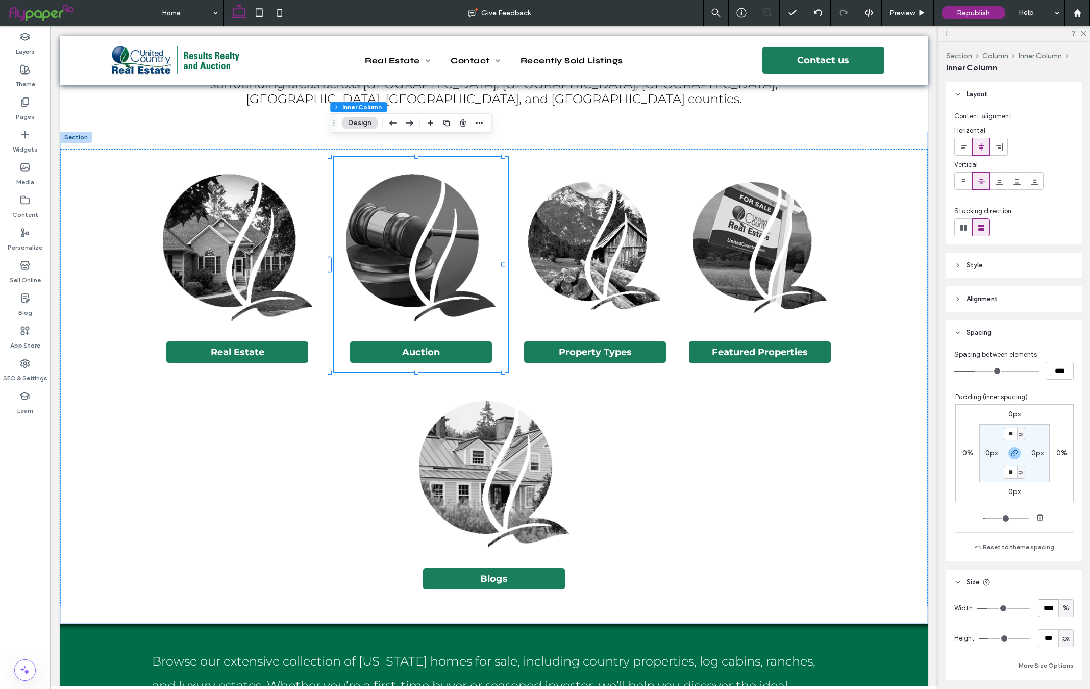
click at [1045, 607] on input "****" at bounding box center [1048, 608] width 20 height 18
type input "**"
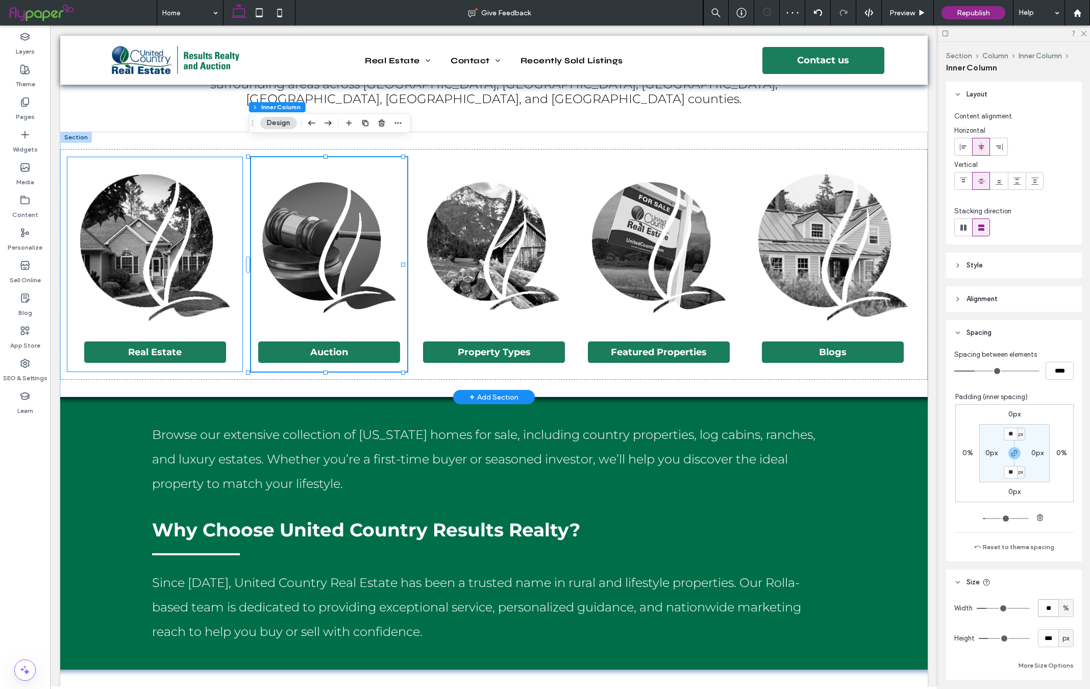
click at [233, 179] on img at bounding box center [155, 246] width 166 height 163
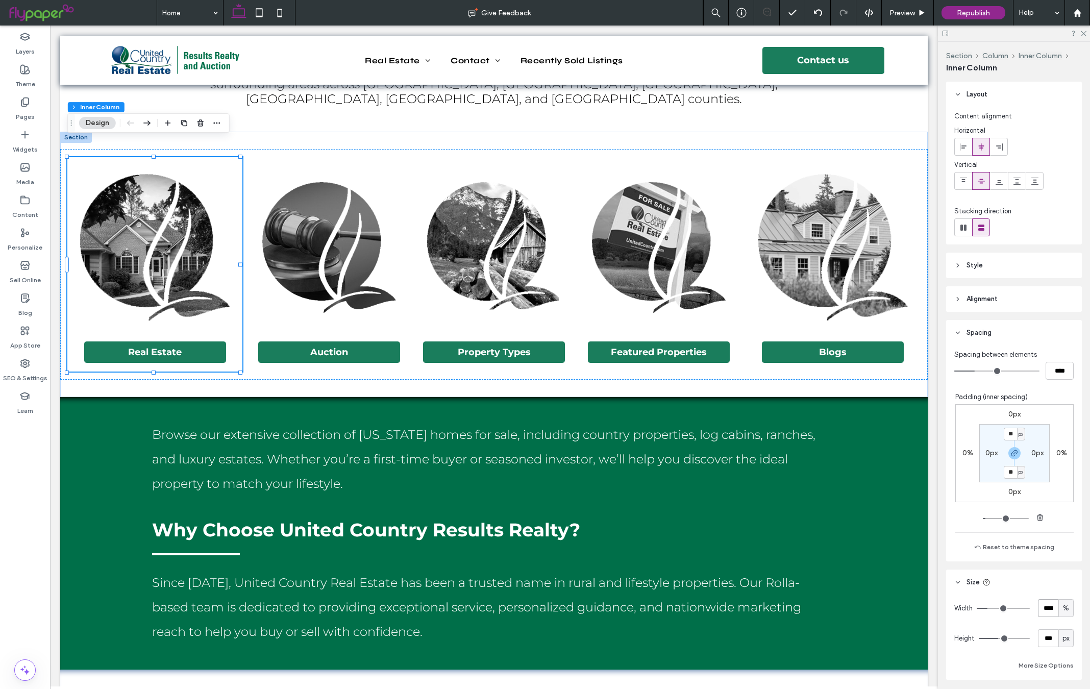
click at [1040, 609] on input "****" at bounding box center [1048, 608] width 20 height 18
type input "**"
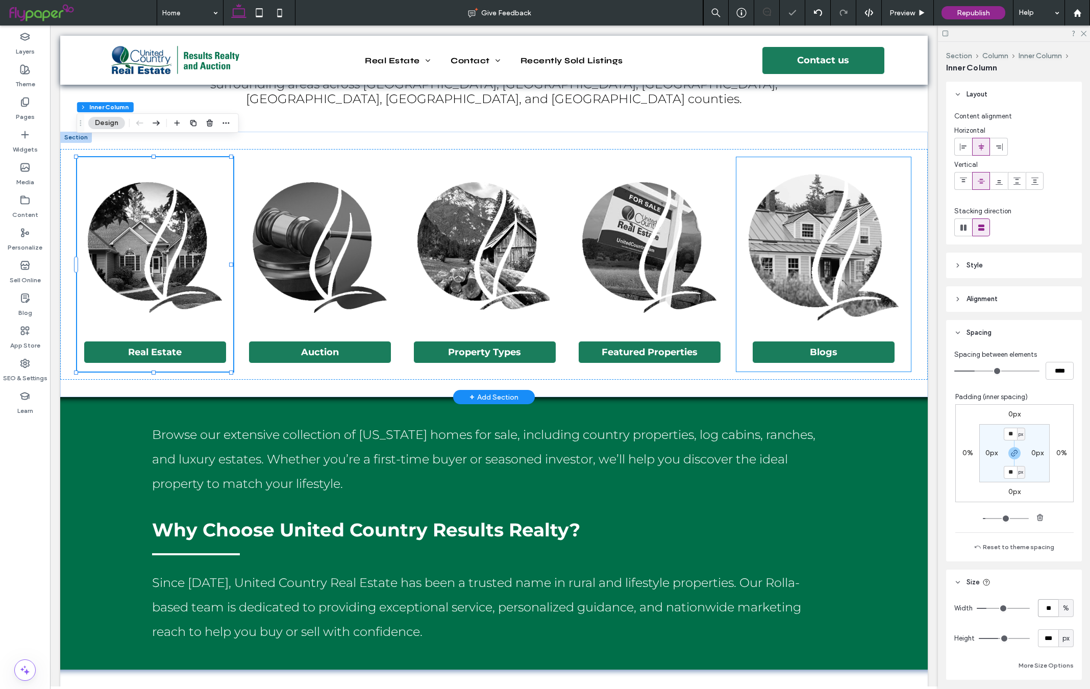
click at [891, 198] on img at bounding box center [824, 246] width 166 height 163
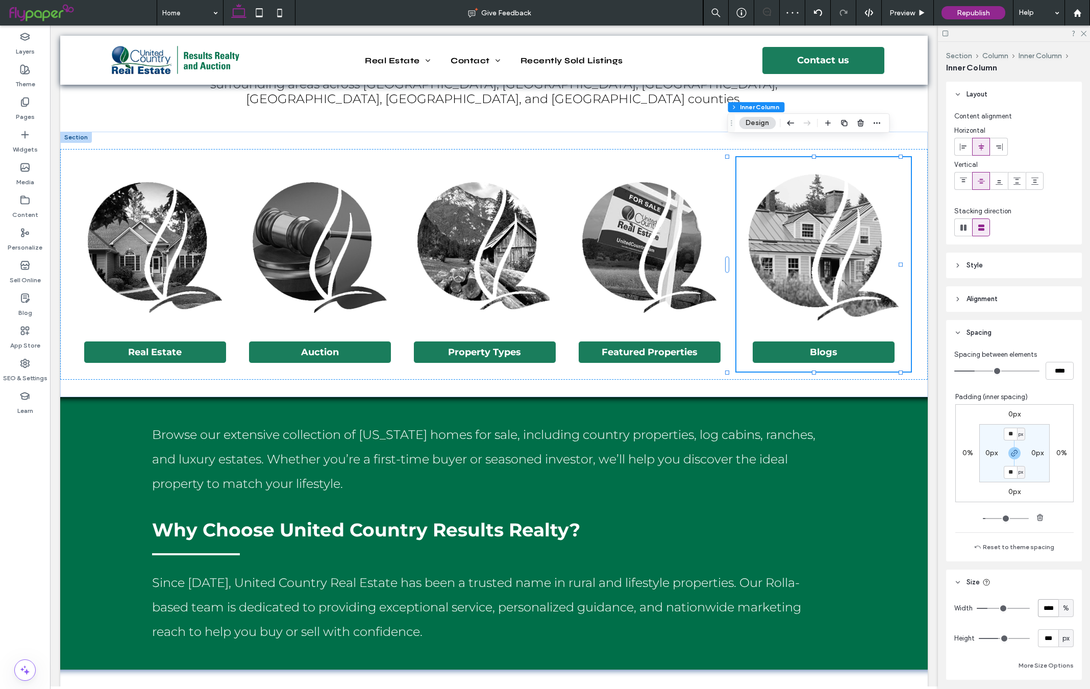
click at [1038, 611] on input "****" at bounding box center [1048, 608] width 20 height 18
type input "**"
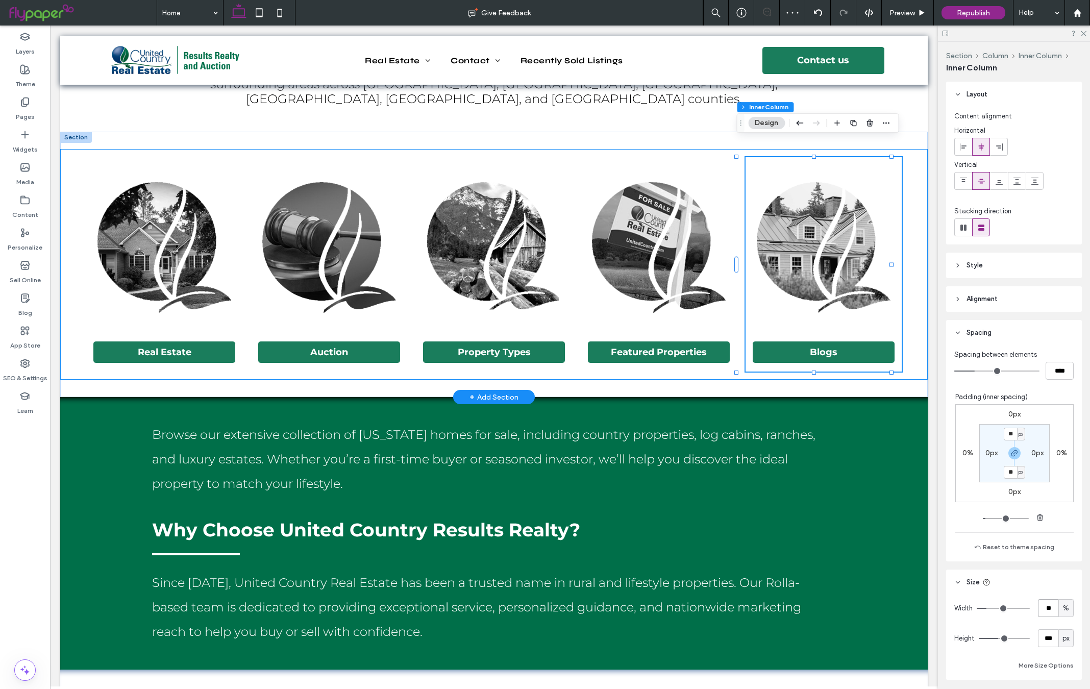
click at [906, 186] on div "Real Estate Auction Property Types Featured Properties Blogs" at bounding box center [494, 264] width 868 height 231
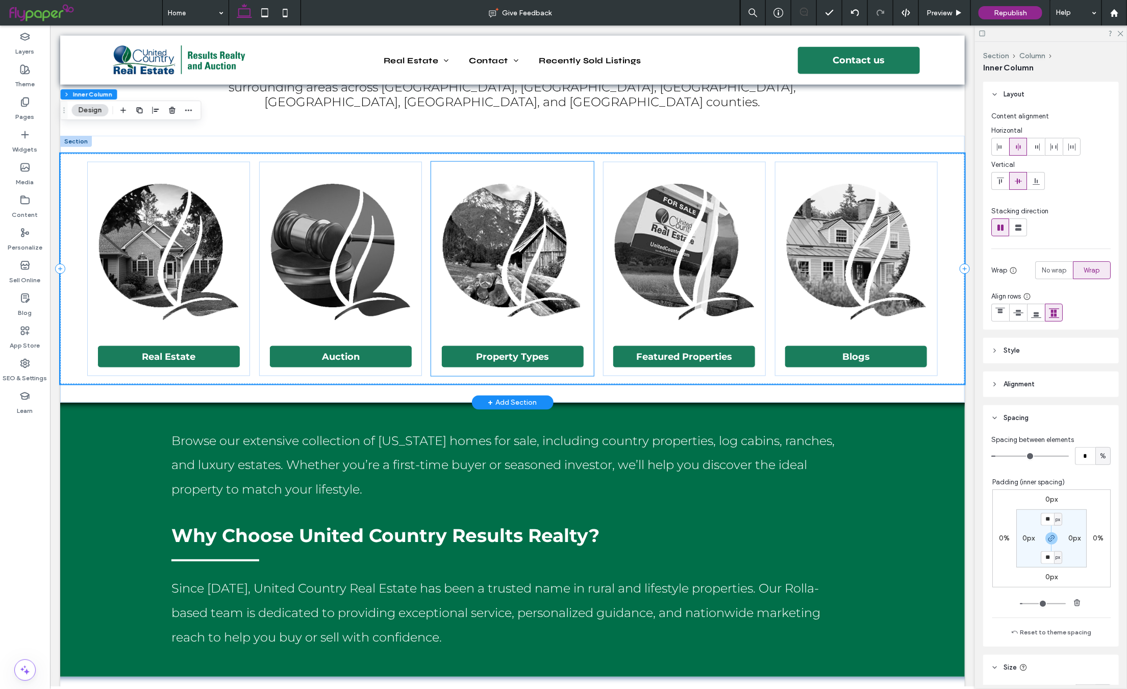
scroll to position [693, 0]
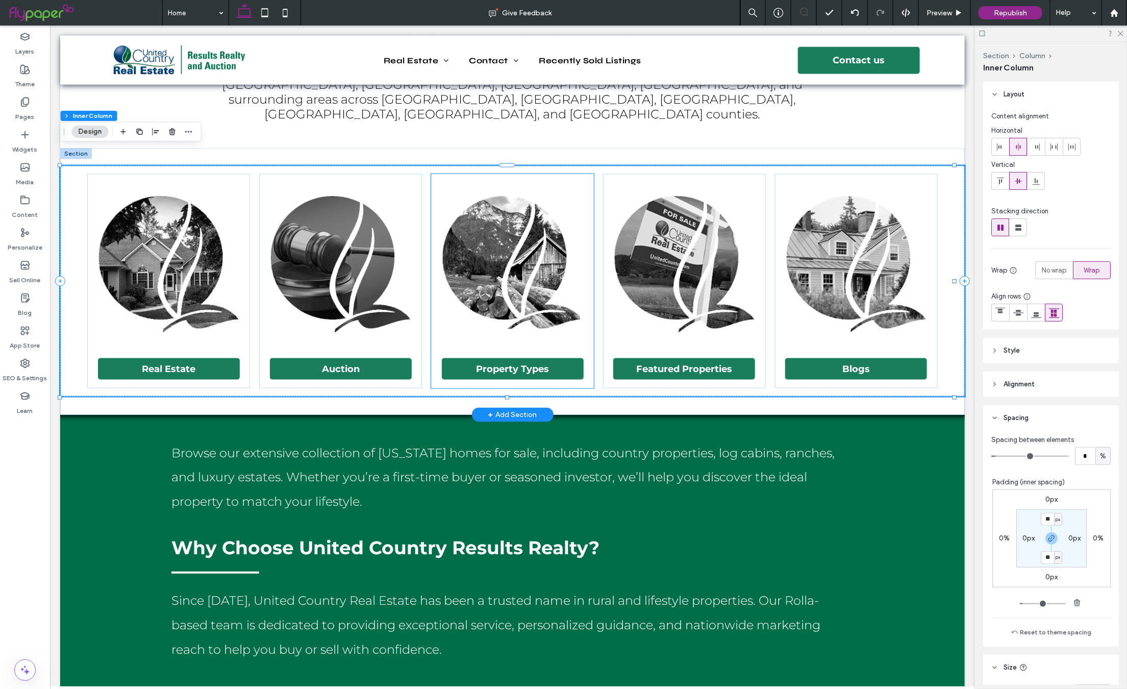
click at [494, 219] on img at bounding box center [512, 263] width 155 height 163
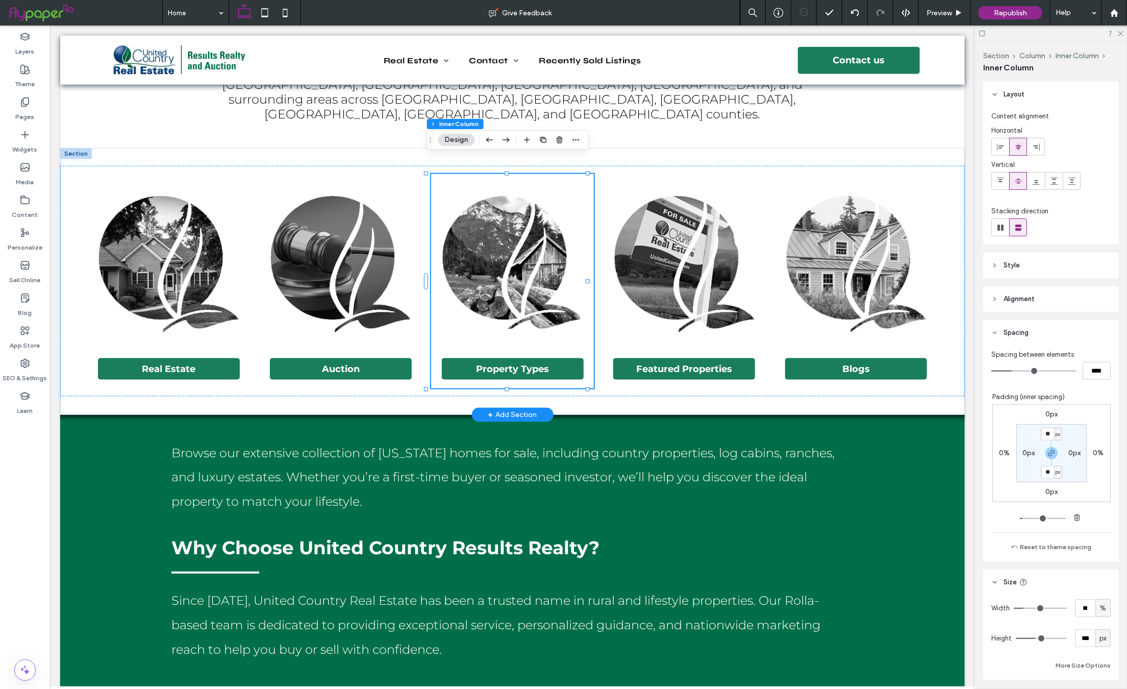
click at [489, 252] on img at bounding box center [512, 263] width 155 height 163
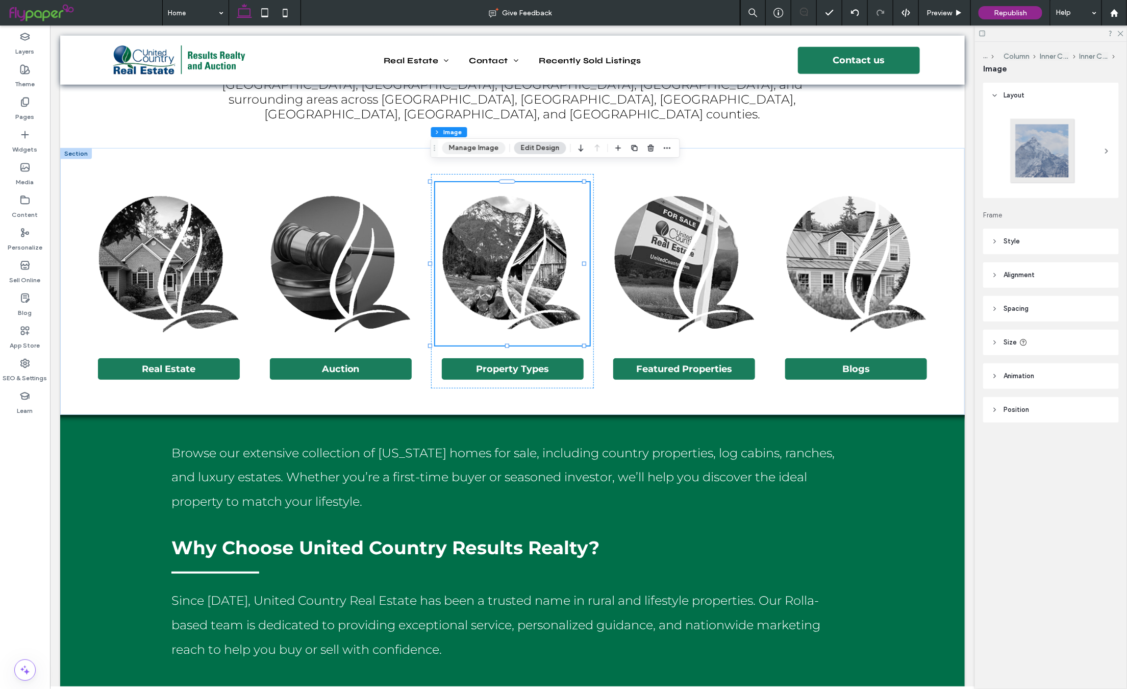
click at [479, 153] on button "Manage Image" at bounding box center [474, 148] width 63 height 12
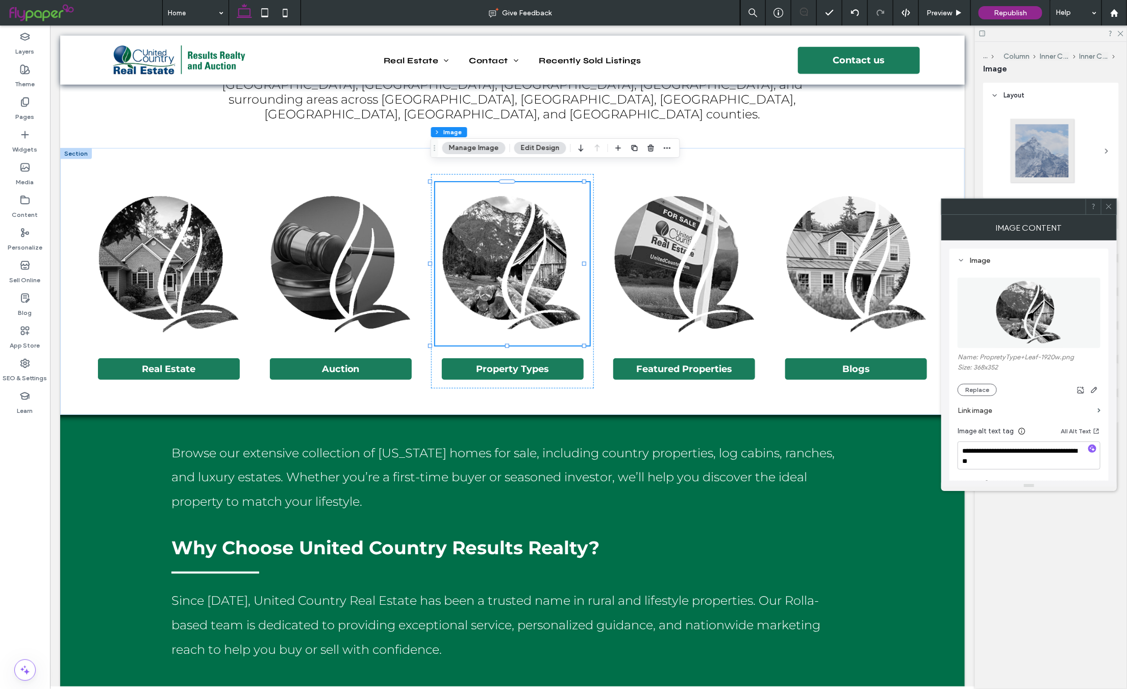
click at [987, 411] on label "Link image" at bounding box center [1026, 410] width 136 height 19
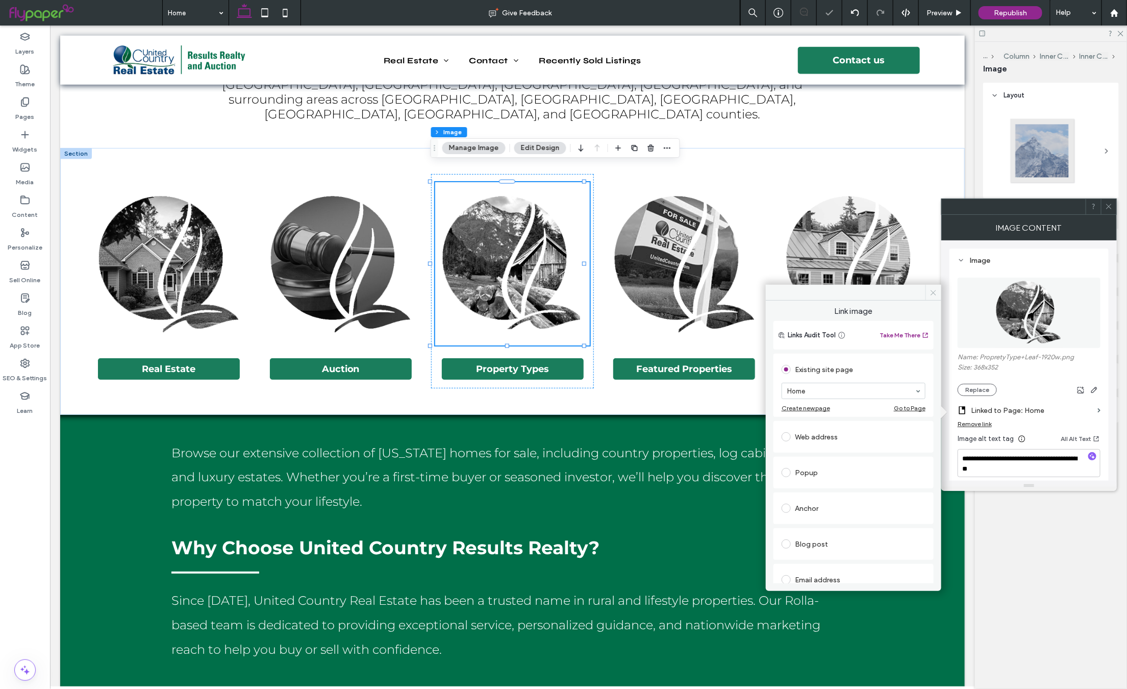
click at [935, 292] on use at bounding box center [933, 292] width 5 height 5
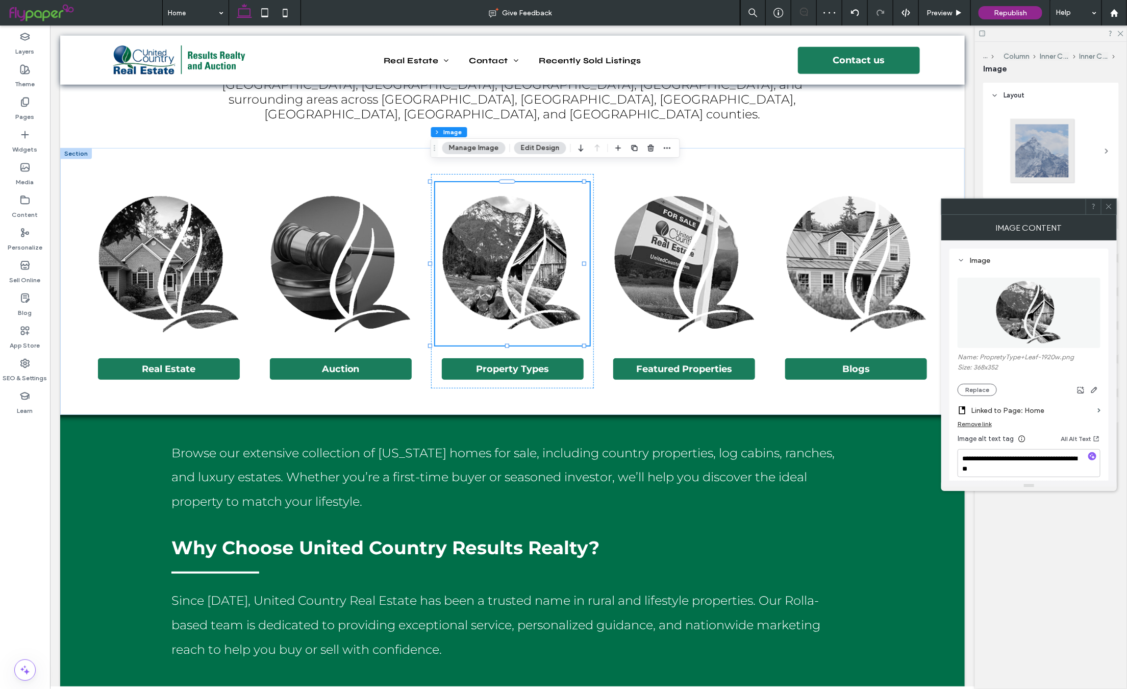
click at [1112, 215] on div "Image Content" at bounding box center [1030, 228] width 176 height 26
drag, startPoint x: 1111, startPoint y: 204, endPoint x: 1064, endPoint y: 203, distance: 47.5
click at [1111, 204] on icon at bounding box center [1109, 207] width 8 height 8
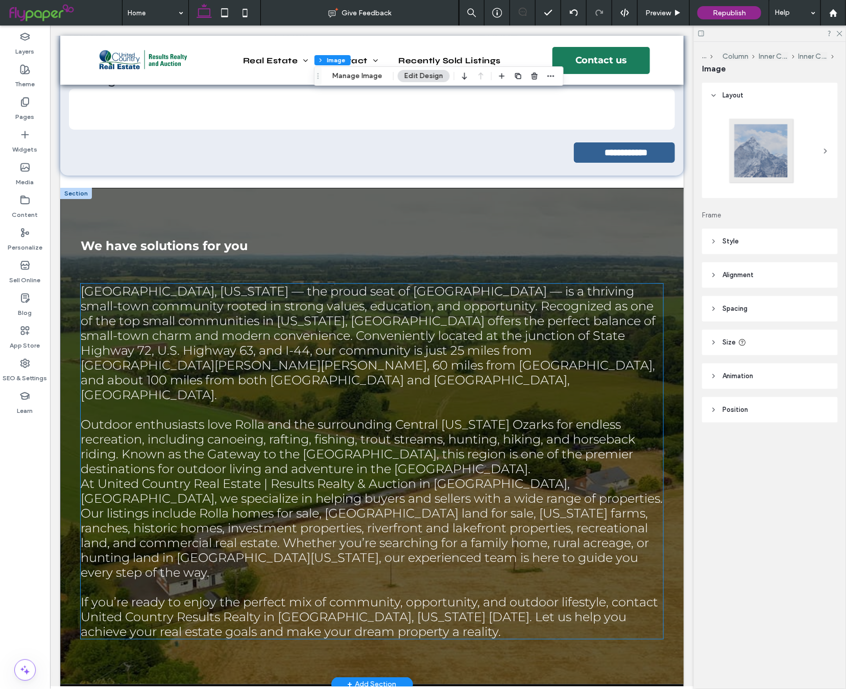
scroll to position [1948, 0]
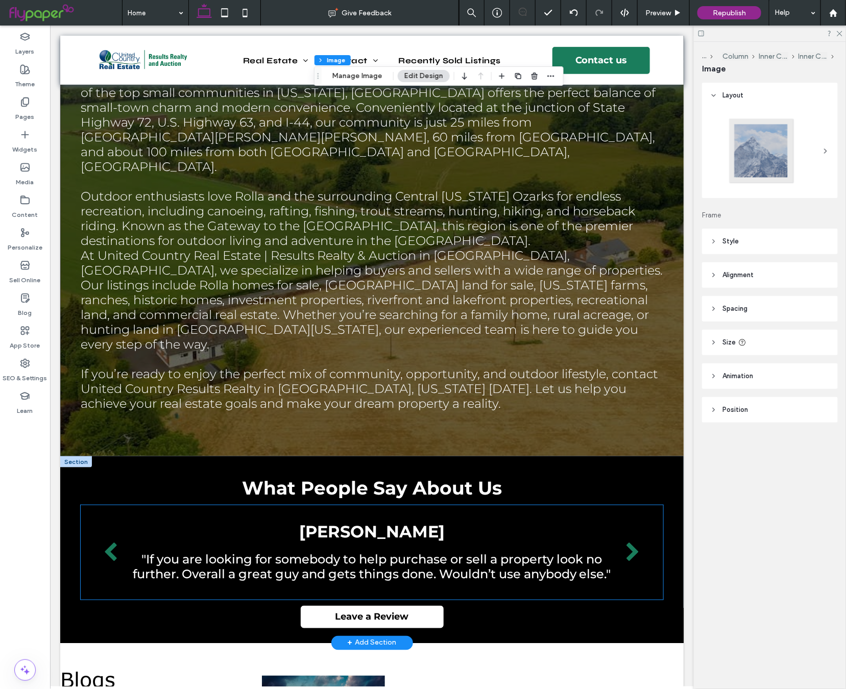
click at [446, 551] on p ""If you are looking for somebody to help purchase or sell a property look no fu…" at bounding box center [371, 566] width 485 height 30
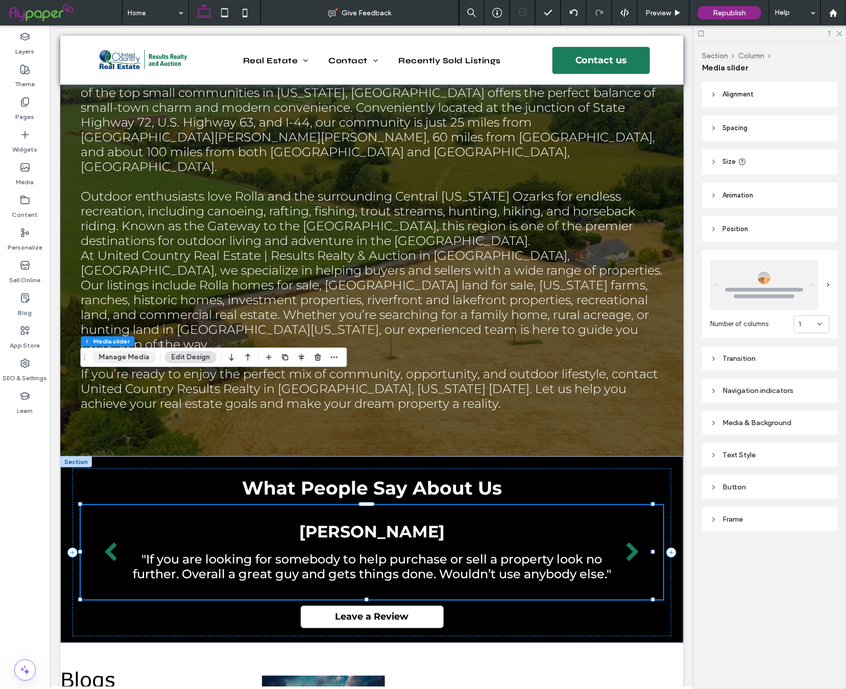
click at [126, 361] on button "Manage Media" at bounding box center [124, 357] width 64 height 12
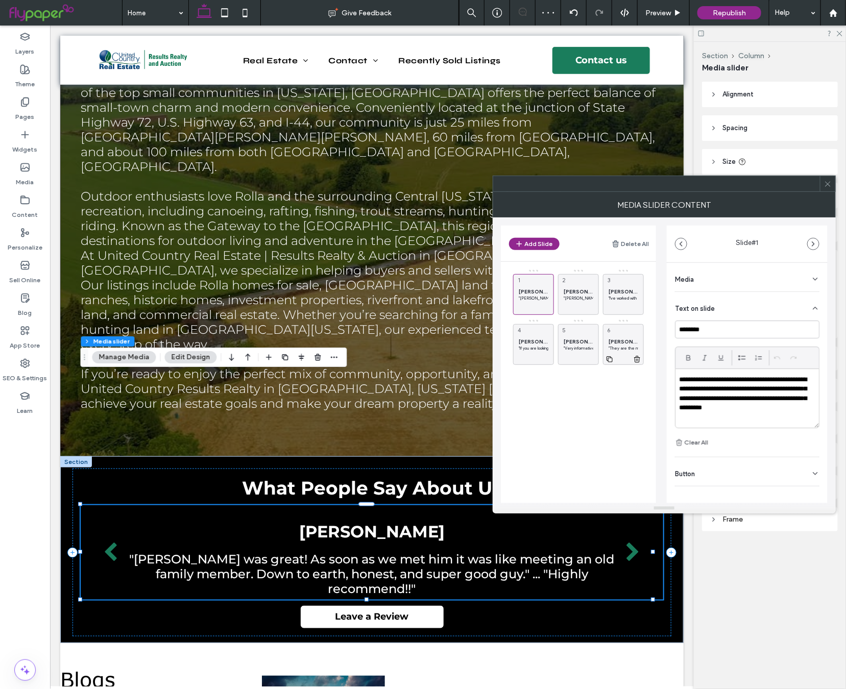
click at [611, 360] on icon at bounding box center [609, 359] width 8 height 9
click at [611, 361] on icon at bounding box center [609, 359] width 8 height 9
click at [609, 359] on icon at bounding box center [609, 359] width 8 height 9
click at [534, 397] on p ""They are the most kind and very helpful people in history of the United Countr…" at bounding box center [534, 398] width 30 height 6
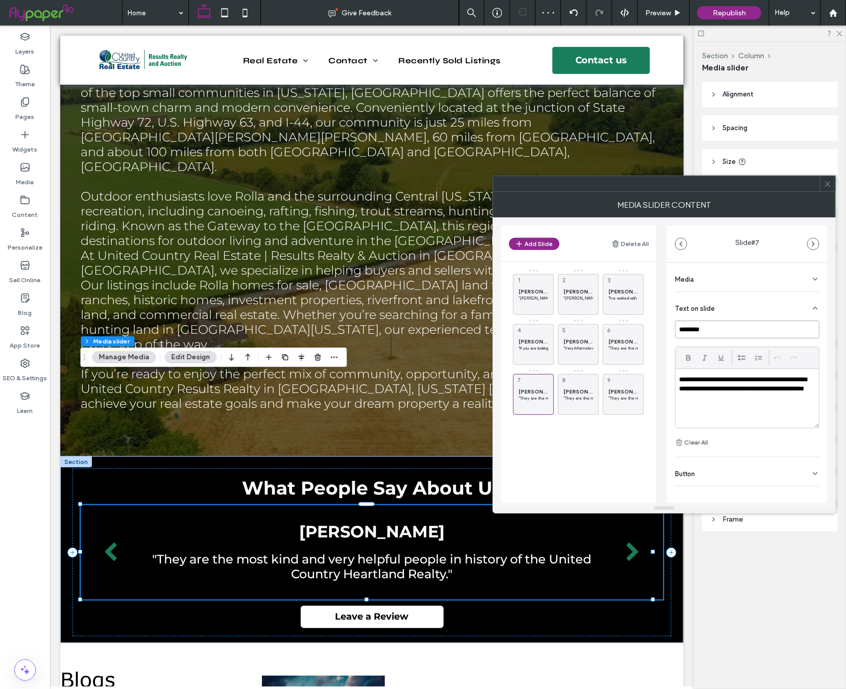
drag, startPoint x: 715, startPoint y: 329, endPoint x: 638, endPoint y: 323, distance: 76.3
click at [638, 323] on div "Add Slide Delete All [PERSON_NAME] "[PERSON_NAME] was great! As soon as we met …" at bounding box center [664, 360] width 327 height 286
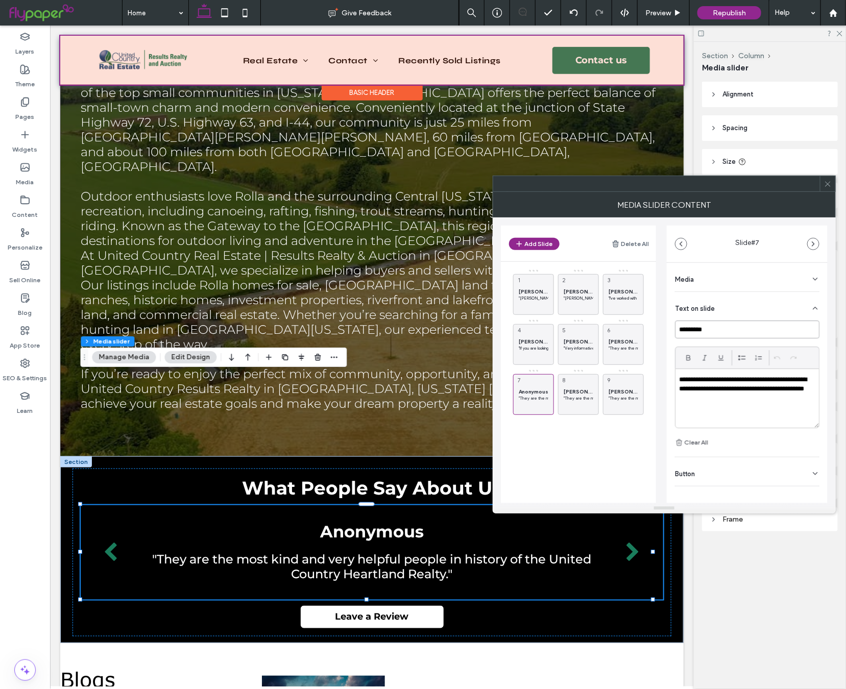
type input "*********"
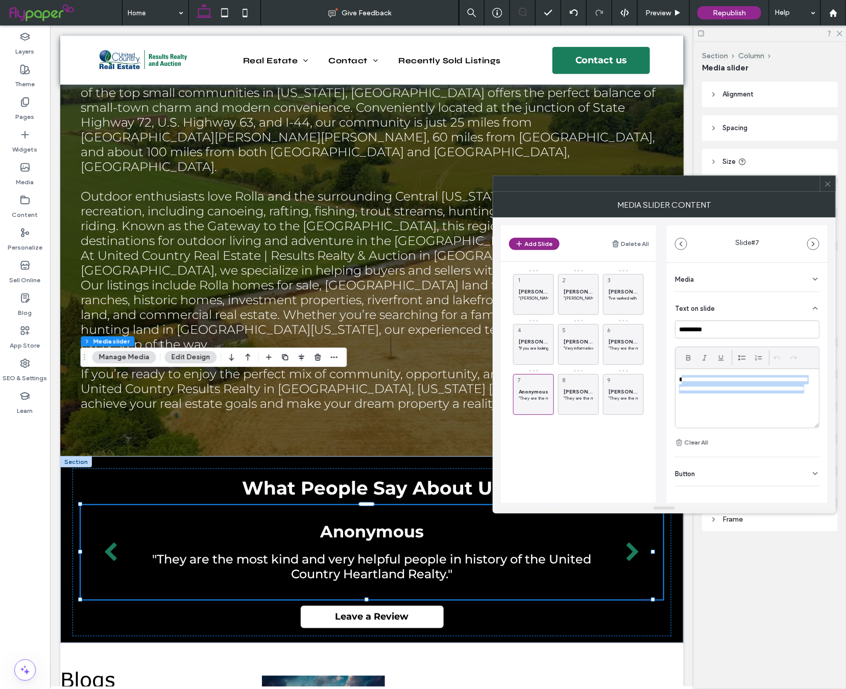
drag, startPoint x: 743, startPoint y: 400, endPoint x: 683, endPoint y: 378, distance: 63.9
click at [683, 378] on p "**********" at bounding box center [744, 389] width 131 height 28
paste div
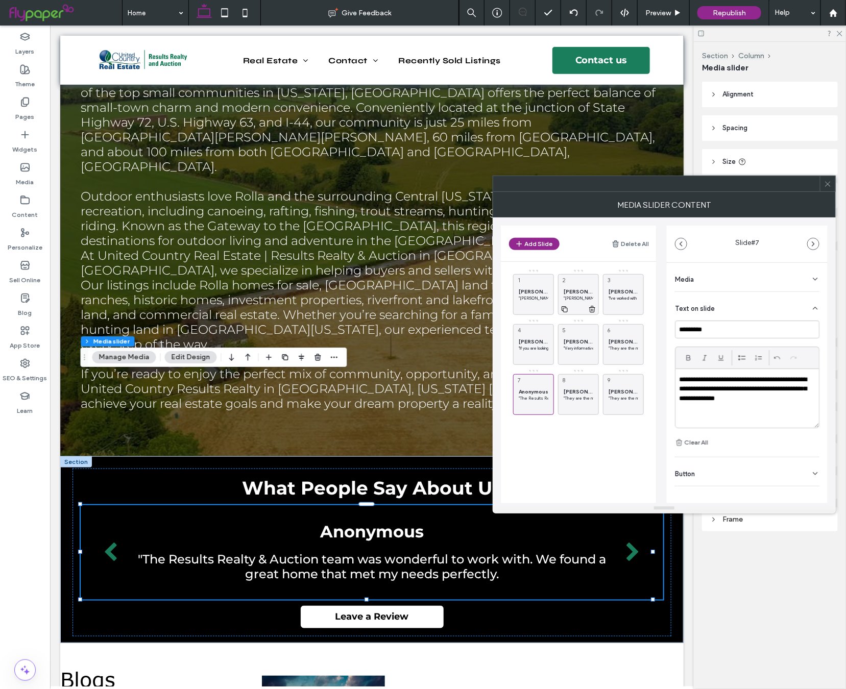
click at [570, 298] on p ""[PERSON_NAME] of United County did a great job assisting me in selling my home…" at bounding box center [578, 298] width 30 height 6
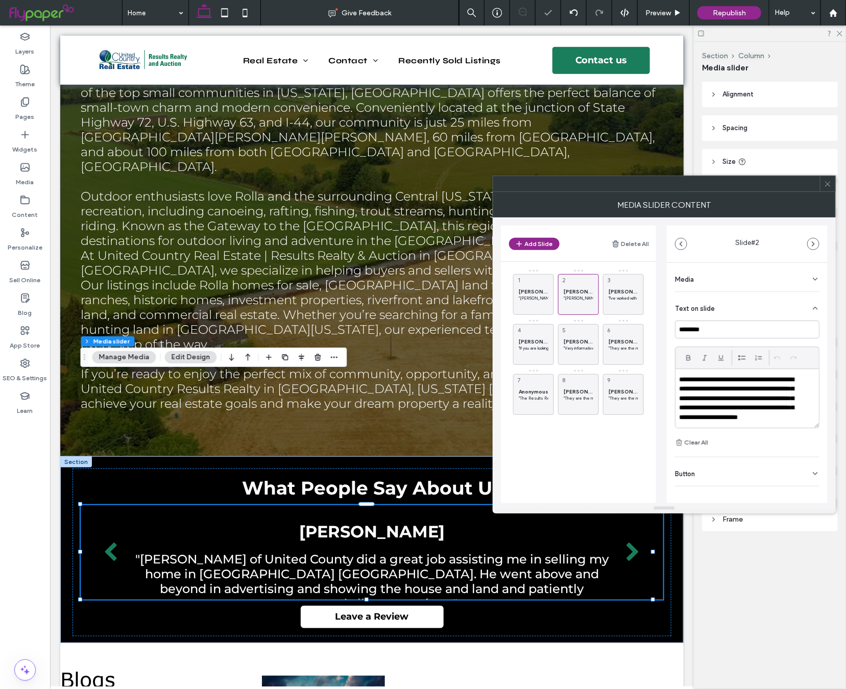
scroll to position [11, 0]
click at [580, 342] on span "[PERSON_NAME]" at bounding box center [578, 341] width 30 height 7
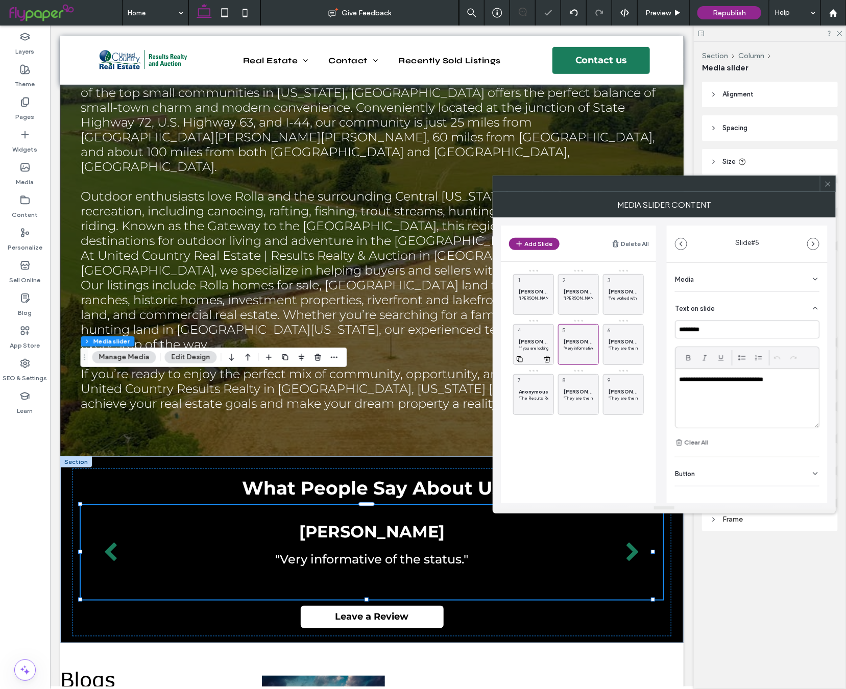
click at [524, 341] on span "[PERSON_NAME]" at bounding box center [534, 341] width 30 height 7
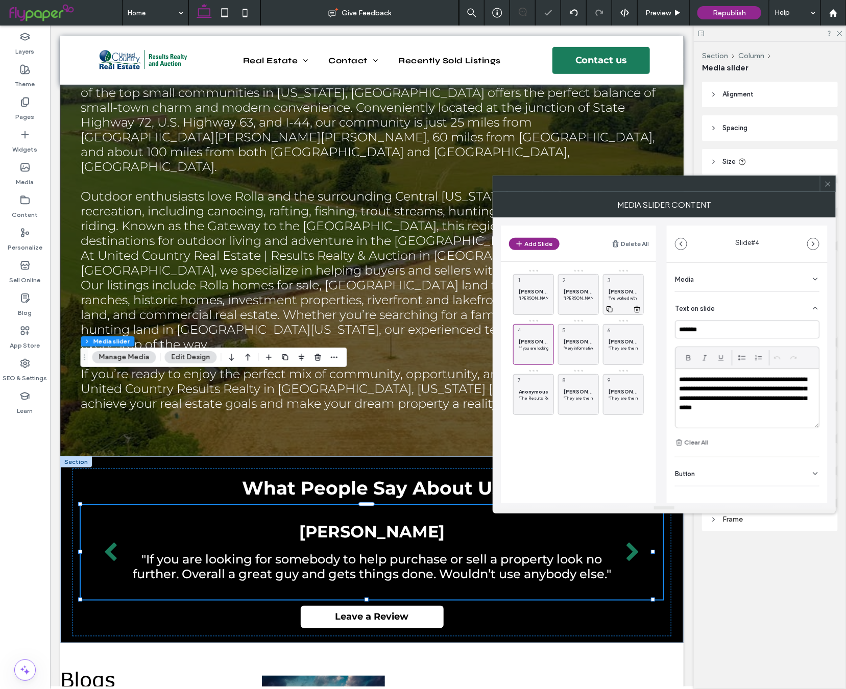
click at [629, 286] on div "[PERSON_NAME] "I've worked with [PERSON_NAME] for many years. He has great atte…" at bounding box center [623, 294] width 41 height 41
click at [532, 290] on span "[PERSON_NAME]" at bounding box center [534, 291] width 30 height 7
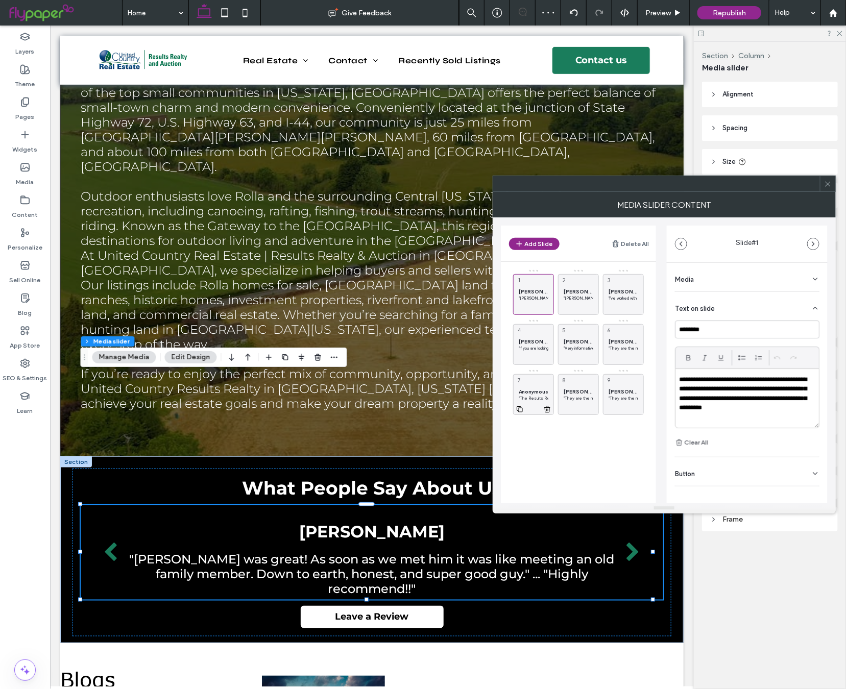
click at [537, 389] on span "Anonymous" at bounding box center [534, 391] width 30 height 7
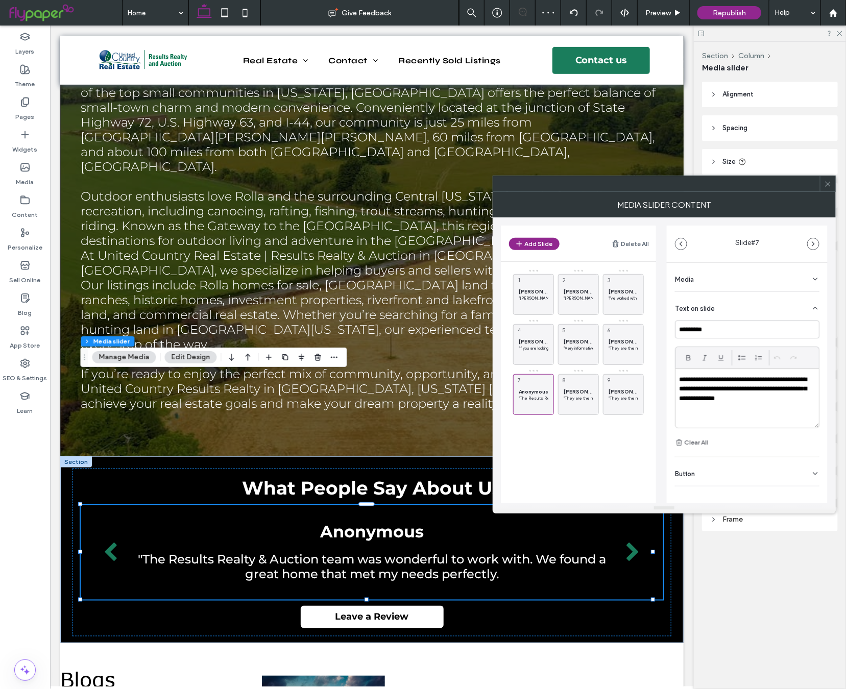
click at [787, 402] on p "**********" at bounding box center [744, 389] width 131 height 28
paste div
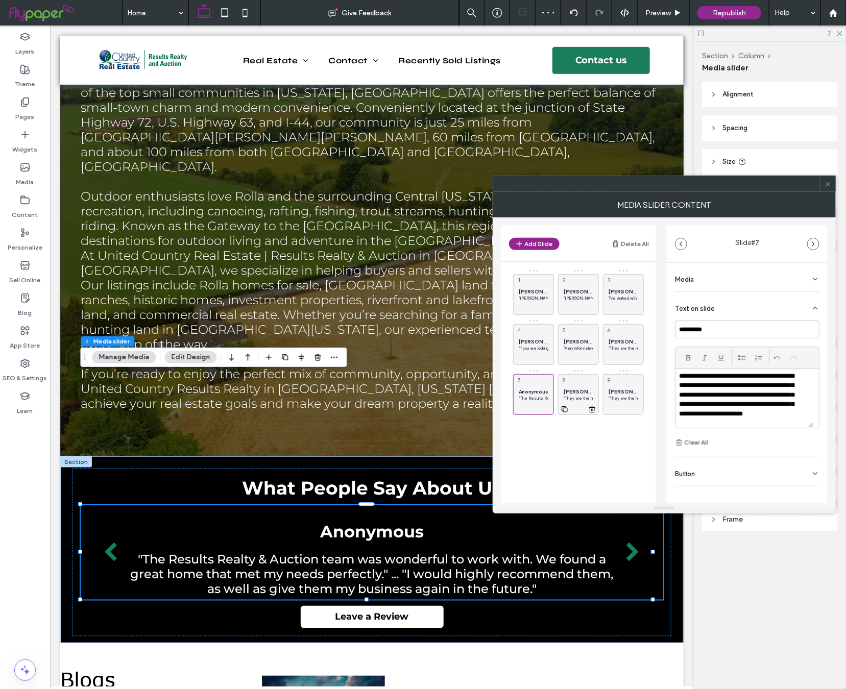
click at [573, 388] on span "[PERSON_NAME]" at bounding box center [578, 391] width 30 height 7
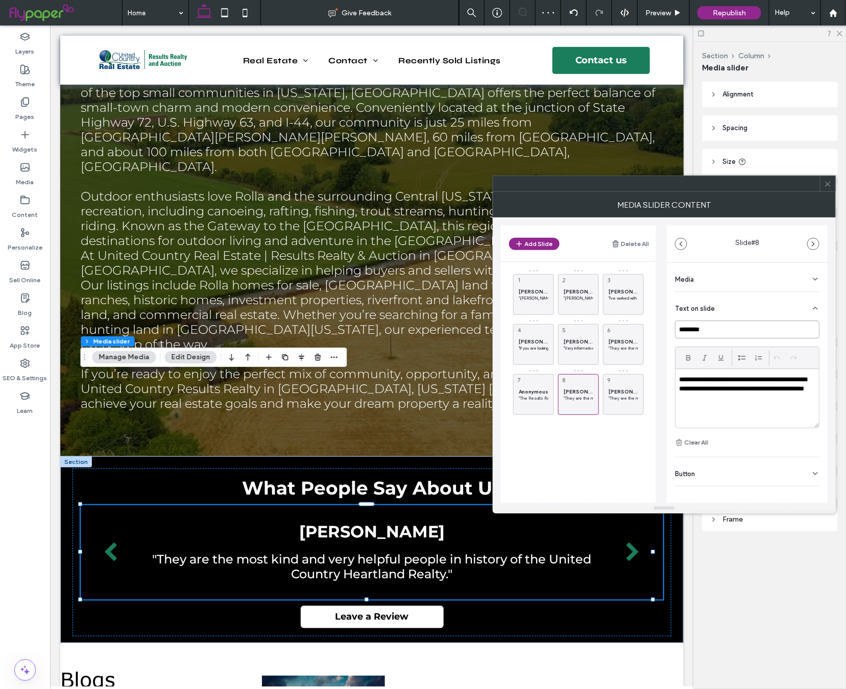
drag, startPoint x: 725, startPoint y: 332, endPoint x: 602, endPoint y: 323, distance: 123.3
click at [602, 323] on div "Add Slide Delete All [PERSON_NAME] "[PERSON_NAME] was great! As soon as we met …" at bounding box center [664, 360] width 327 height 286
type input "*********"
drag, startPoint x: 735, startPoint y: 403, endPoint x: 667, endPoint y: 379, distance: 72.6
click at [667, 379] on div "**********" at bounding box center [747, 405] width 161 height 285
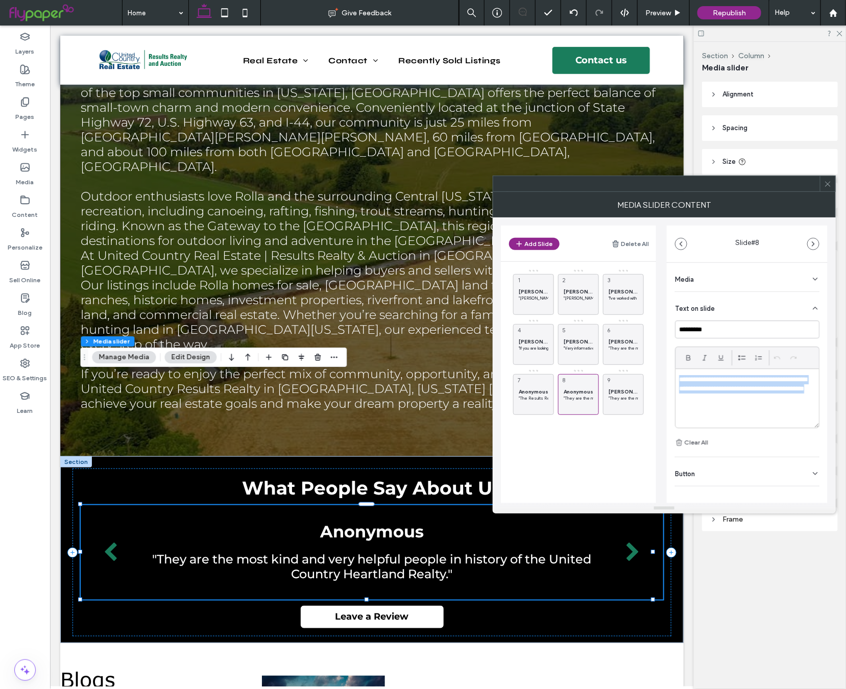
paste div
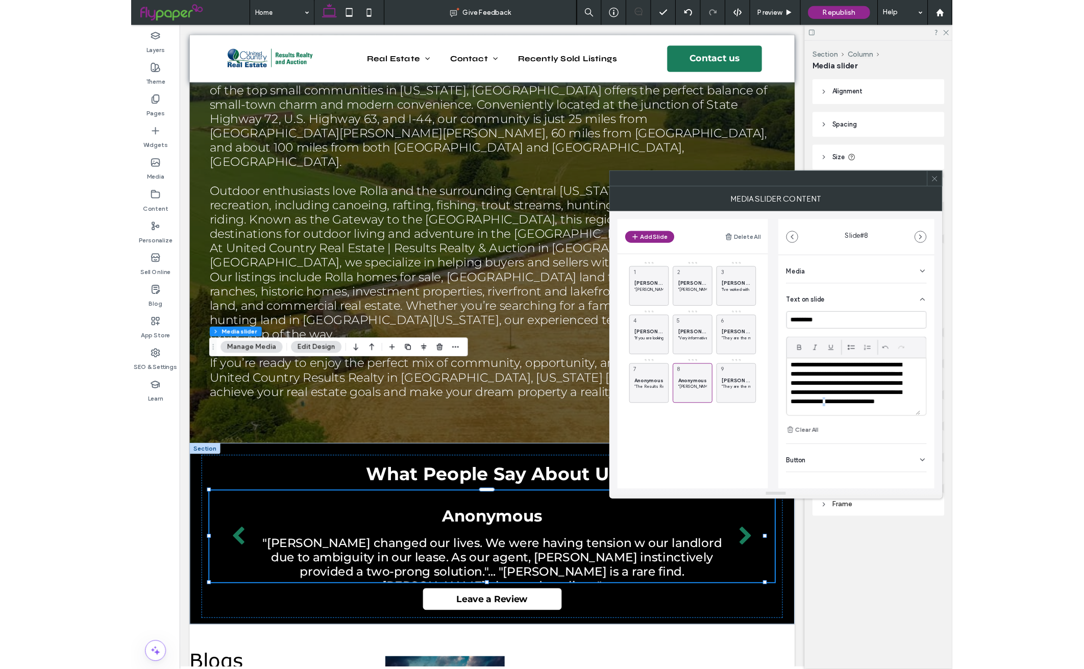
scroll to position [5, 0]
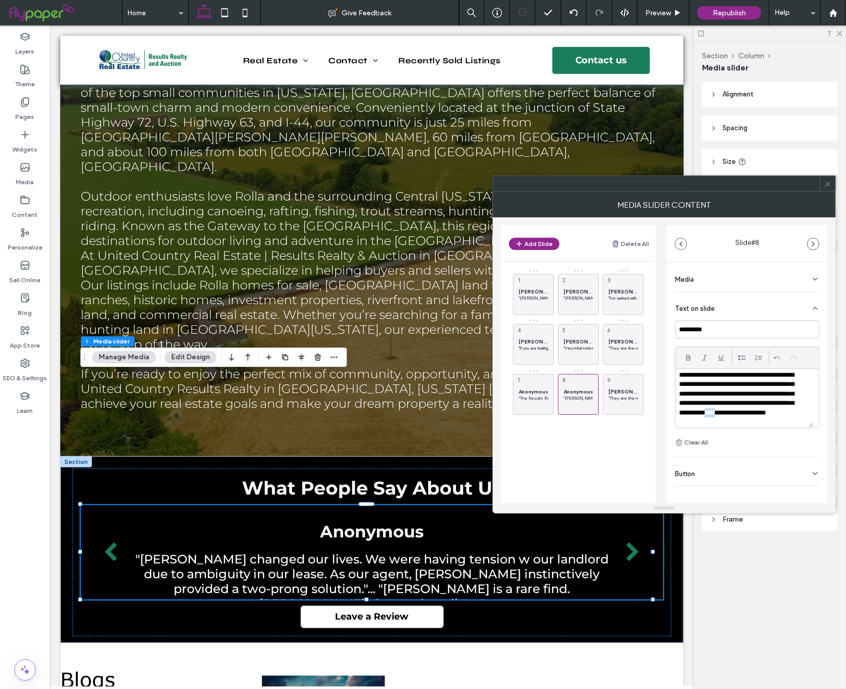
drag, startPoint x: 788, startPoint y: 413, endPoint x: 775, endPoint y: 411, distance: 12.4
click at [775, 411] on p "**********" at bounding box center [738, 399] width 119 height 57
click at [627, 391] on span "[PERSON_NAME]" at bounding box center [623, 391] width 30 height 7
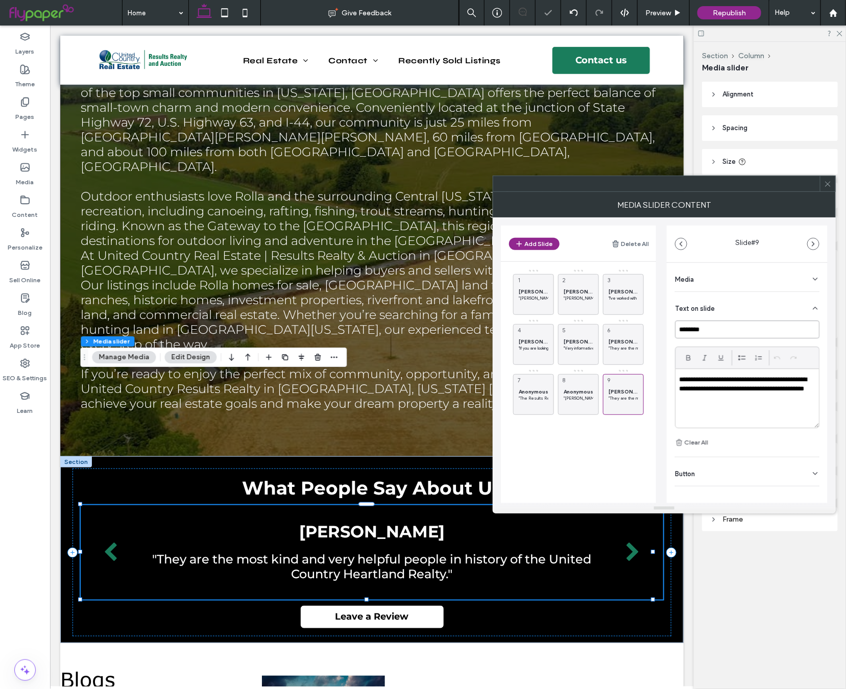
drag, startPoint x: 721, startPoint y: 334, endPoint x: 664, endPoint y: 334, distance: 57.7
click at [664, 334] on div "Add Slide Delete All [PERSON_NAME] "[PERSON_NAME] was great! As soon as we met …" at bounding box center [664, 360] width 327 height 286
type input "*********"
drag, startPoint x: 580, startPoint y: 396, endPoint x: 627, endPoint y: 289, distance: 116.8
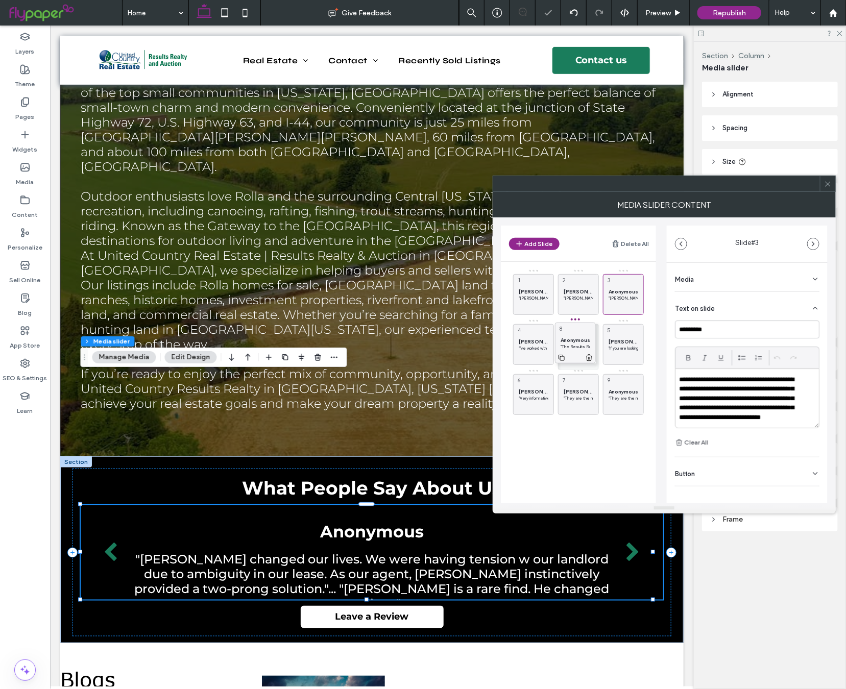
drag, startPoint x: 580, startPoint y: 391, endPoint x: 580, endPoint y: 336, distance: 55.1
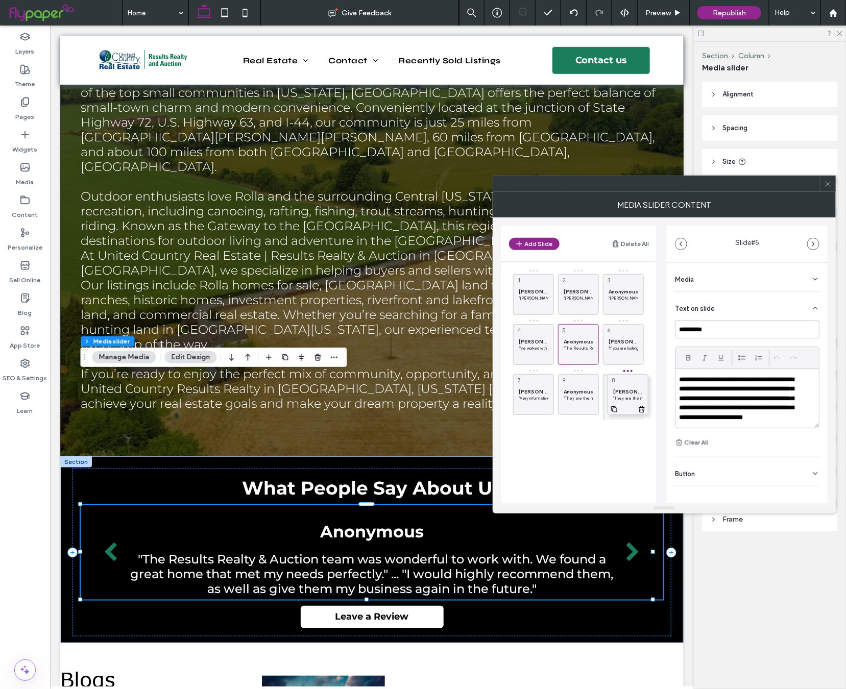
drag, startPoint x: 587, startPoint y: 390, endPoint x: 637, endPoint y: 390, distance: 49.5
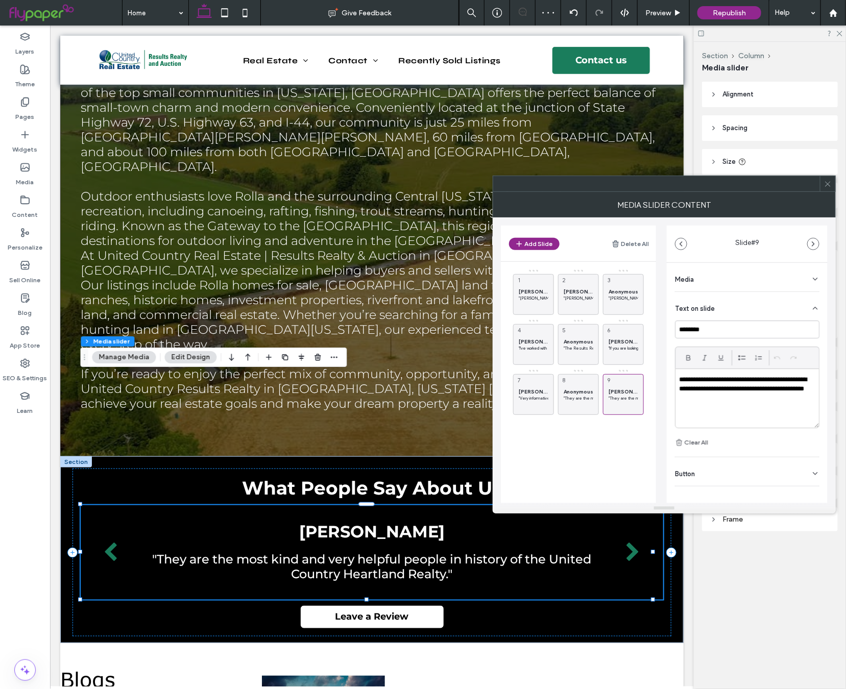
click at [828, 185] on use at bounding box center [827, 183] width 5 height 5
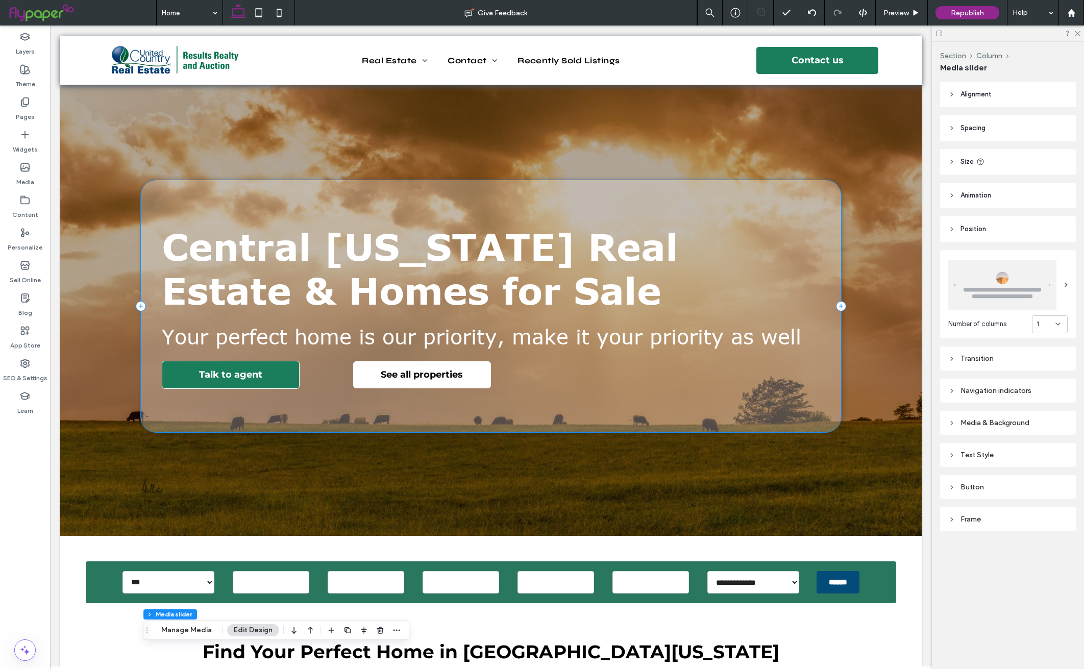
scroll to position [15, 0]
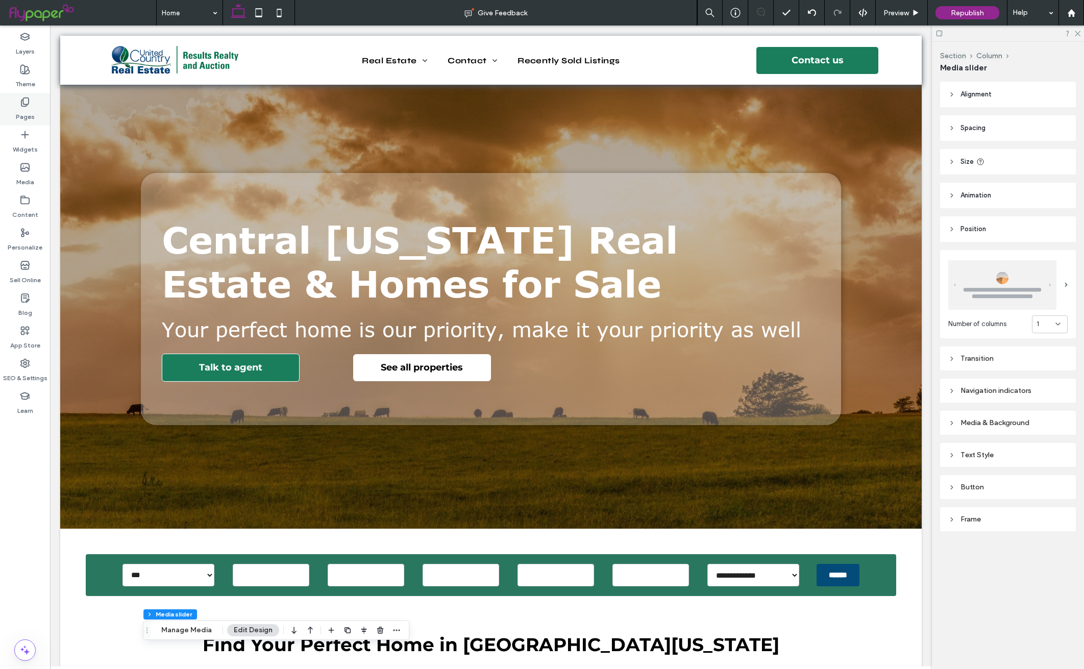
drag, startPoint x: 23, startPoint y: 109, endPoint x: 4, endPoint y: 103, distance: 20.7
click at [23, 109] on label "Pages" at bounding box center [25, 114] width 19 height 14
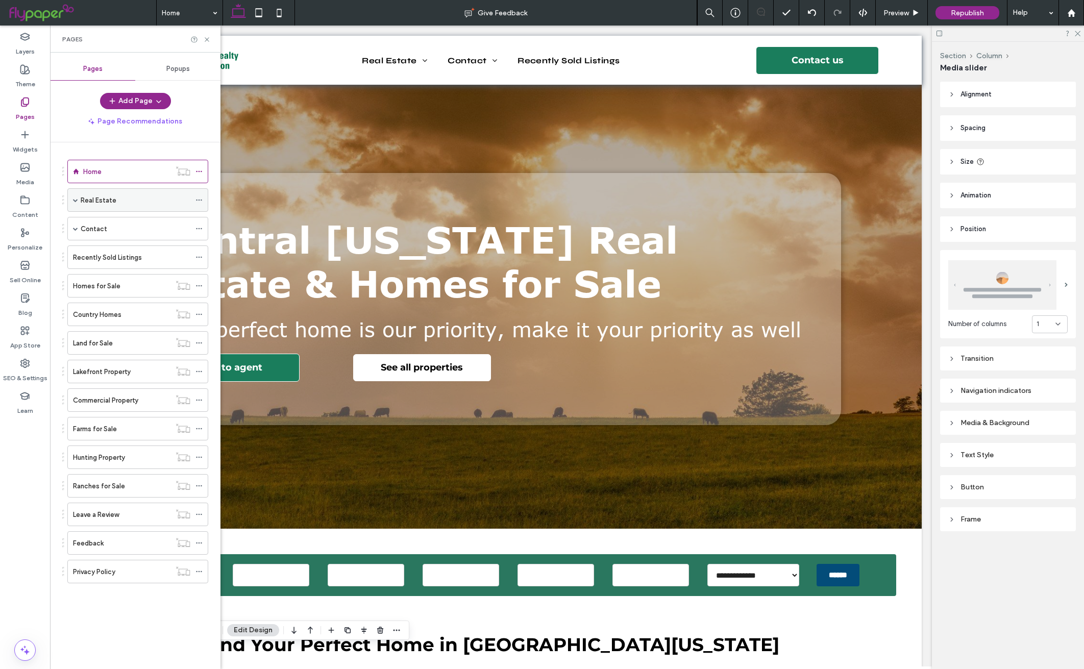
click at [142, 204] on div "Real Estate" at bounding box center [136, 200] width 110 height 11
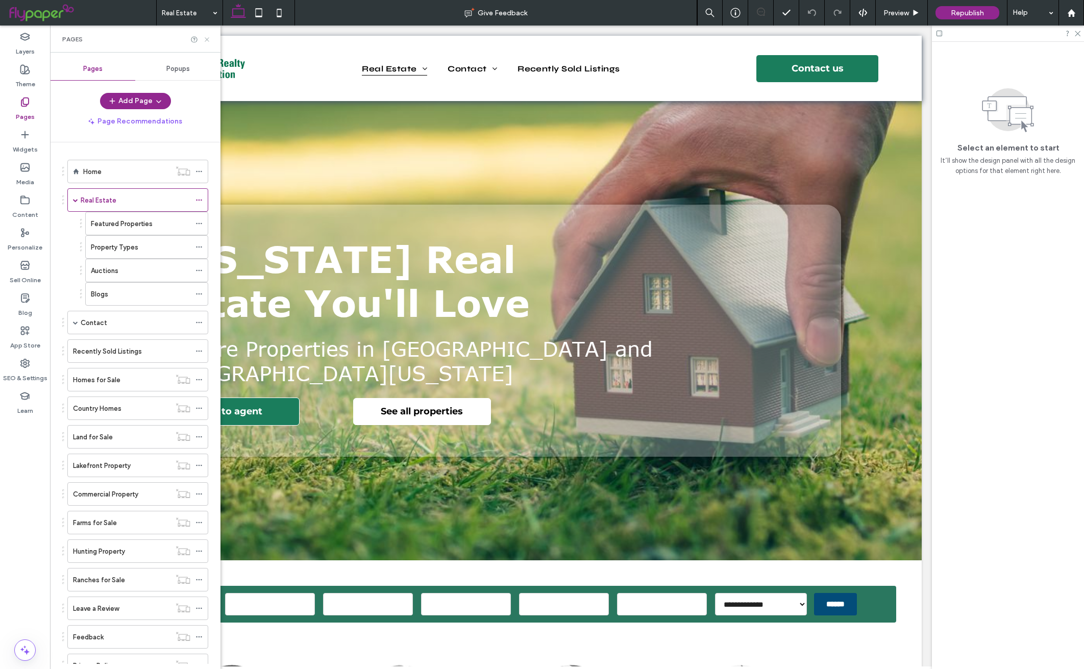
drag, startPoint x: 207, startPoint y: 38, endPoint x: 344, endPoint y: 493, distance: 474.5
click at [207, 38] on use at bounding box center [207, 39] width 4 height 4
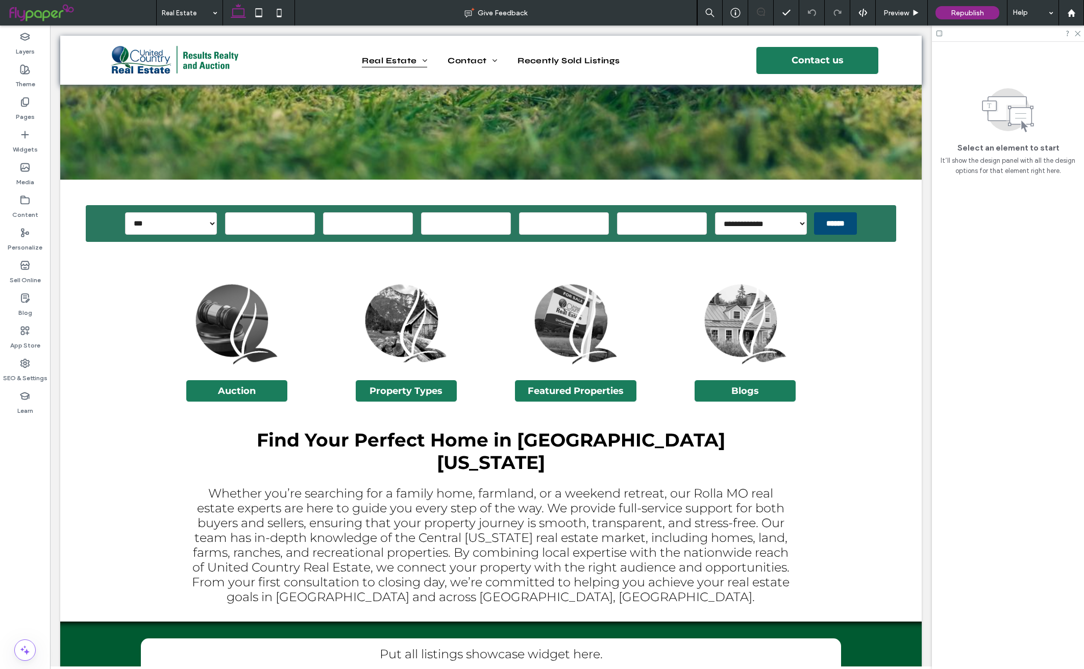
scroll to position [313, 0]
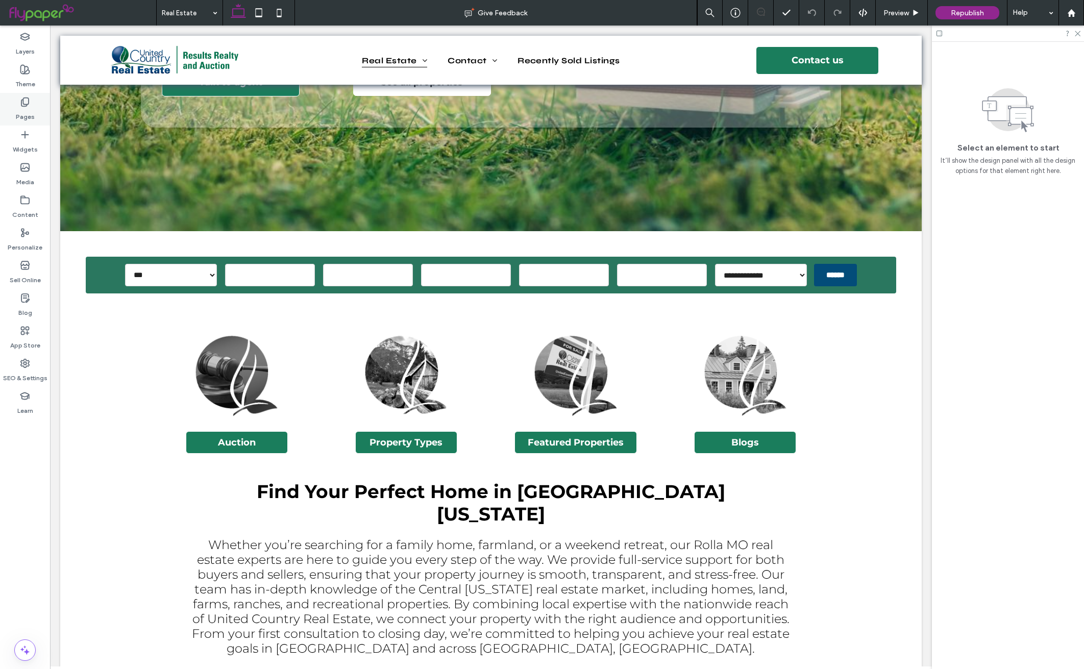
click at [24, 101] on icon at bounding box center [25, 102] width 10 height 10
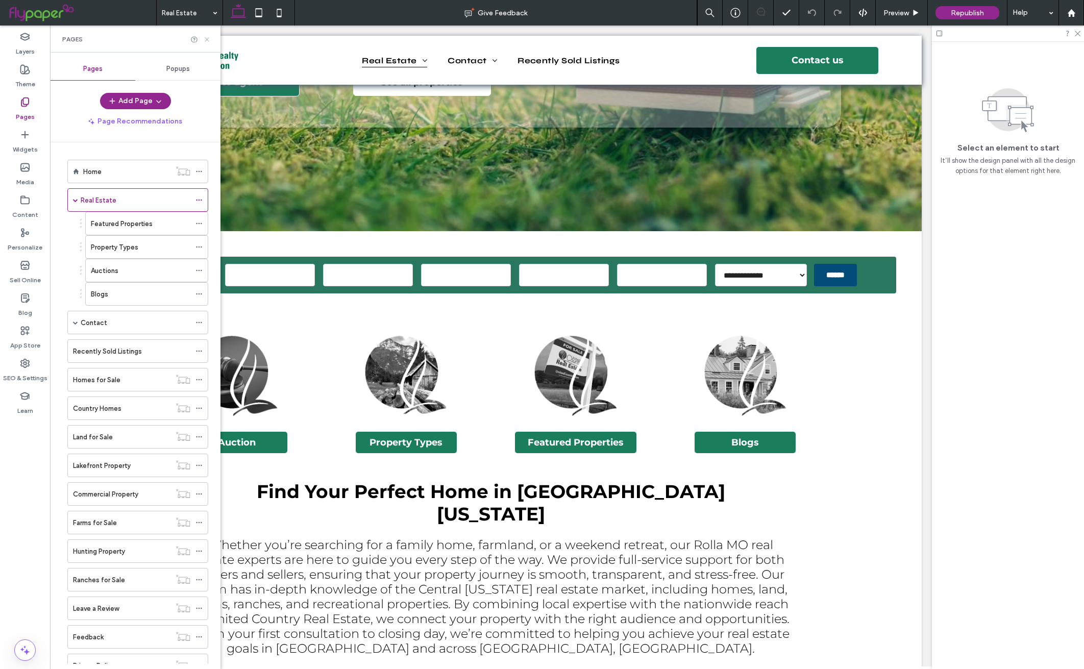
click at [208, 40] on use at bounding box center [207, 39] width 4 height 4
